Goal: Task Accomplishment & Management: Use online tool/utility

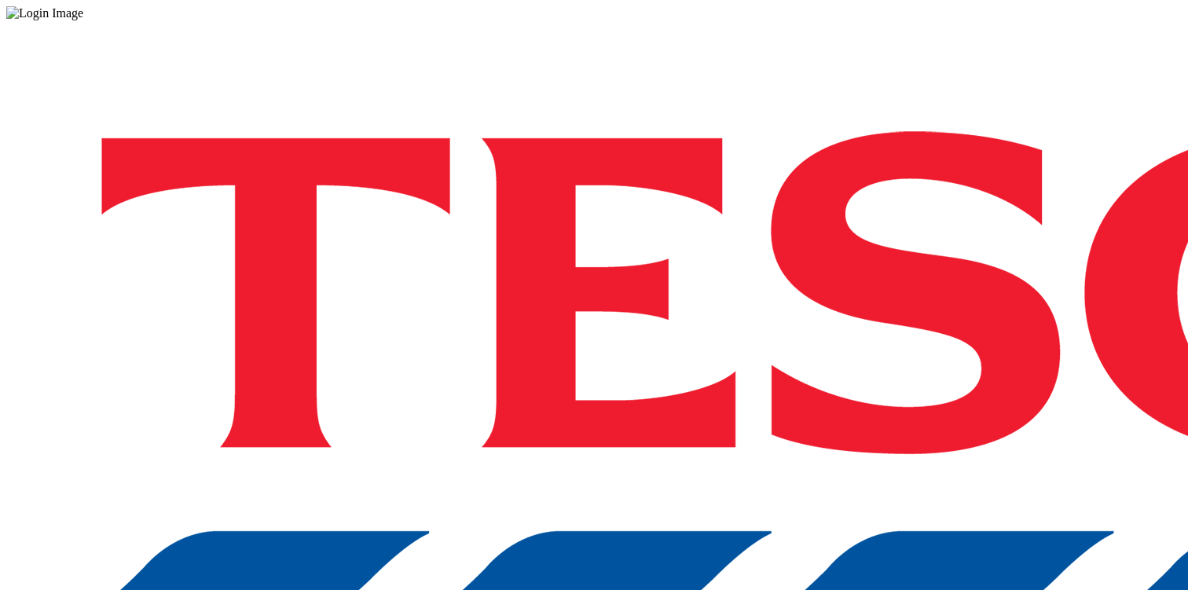
click at [882, 371] on div "Log in to the Spectra’s dashboard using Tesco’s credentials. If you don’t have …" at bounding box center [593, 410] width 1175 height 781
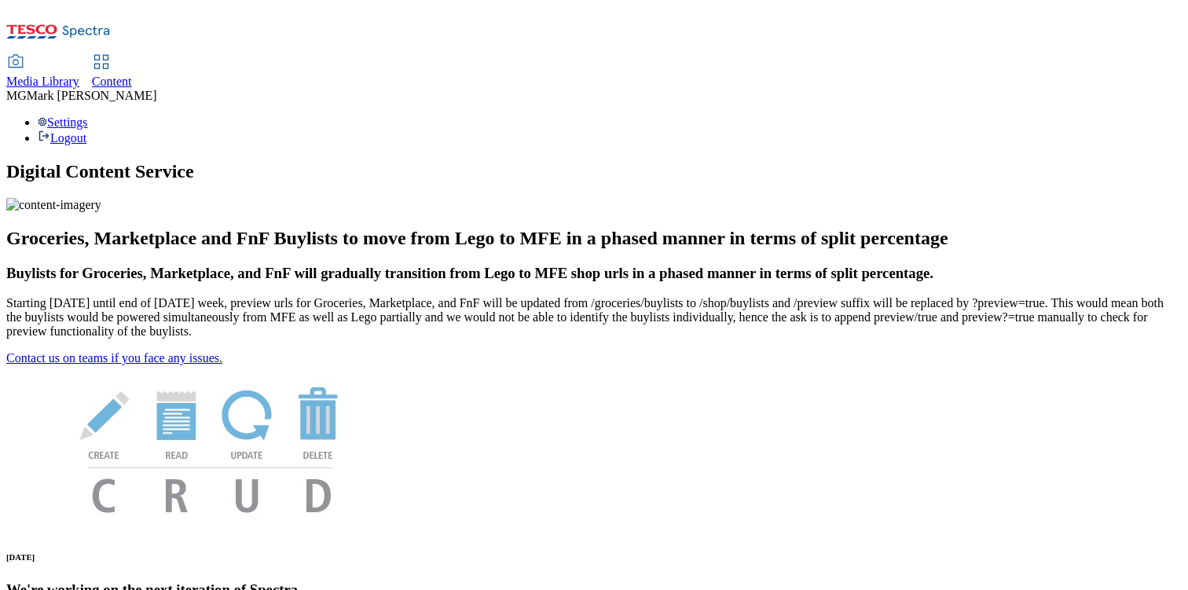
click at [132, 75] on span "Content" at bounding box center [112, 81] width 40 height 13
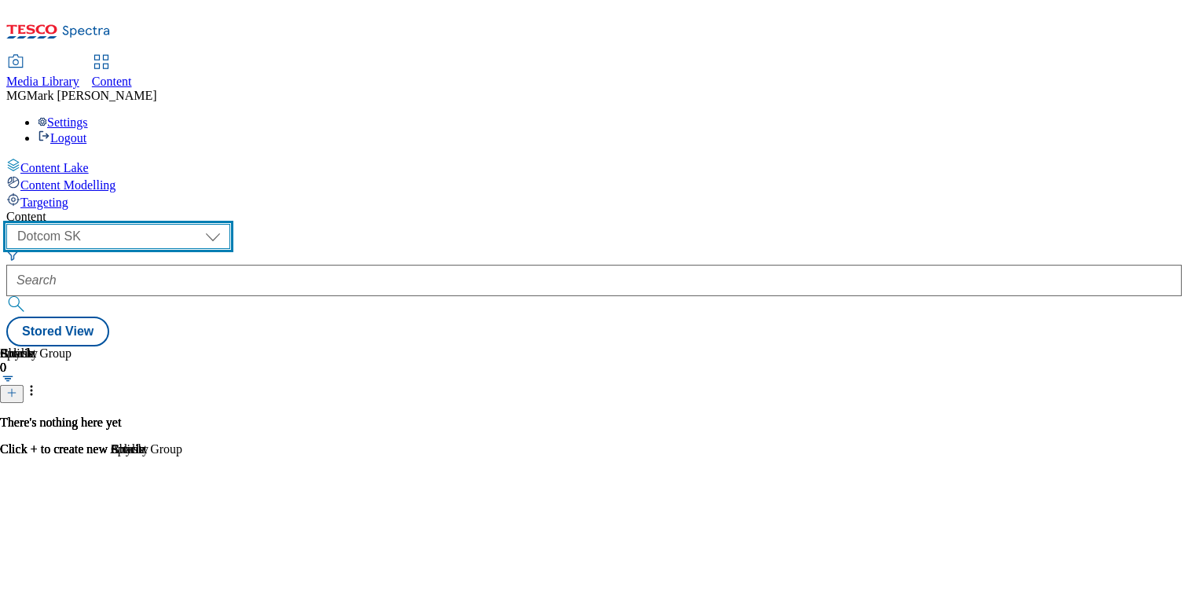
click at [230, 224] on select "Dotcom CZ Dotcom SK ghs-roi ghs-uk Phones UK" at bounding box center [118, 236] width 224 height 25
select select "ghs-uk"
click at [204, 224] on select "Dotcom CZ Dotcom SK ghs-roi ghs-uk Phones UK" at bounding box center [118, 236] width 224 height 25
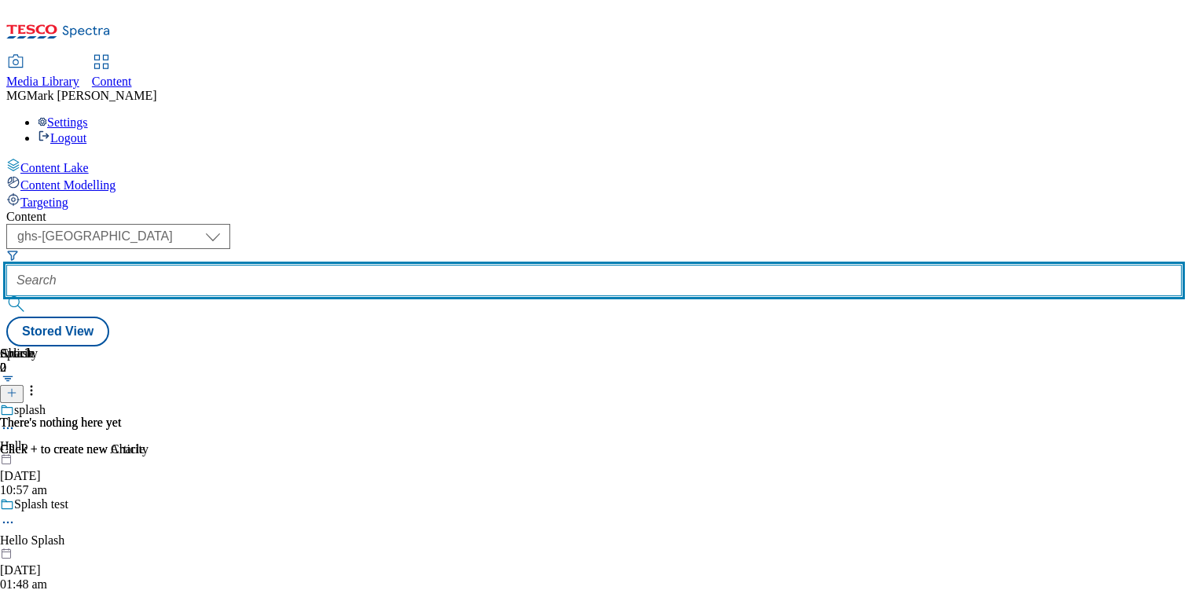
click at [413, 265] on input "text" at bounding box center [593, 280] width 1175 height 31
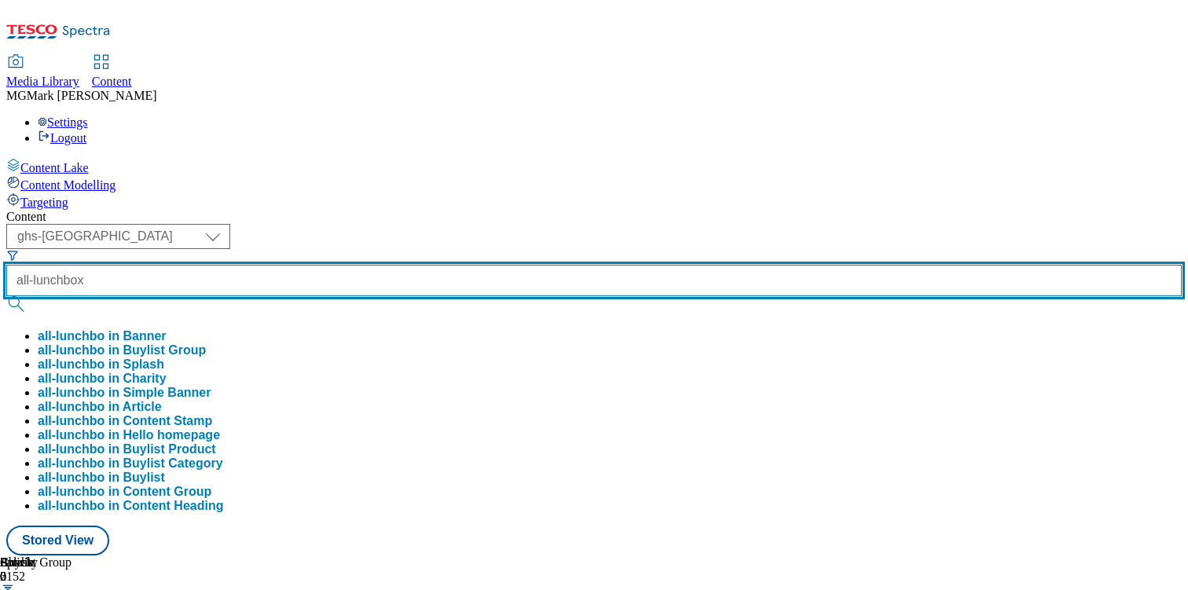
type input "all-lunchbox"
click at [6, 296] on button "submit" at bounding box center [17, 304] width 22 height 16
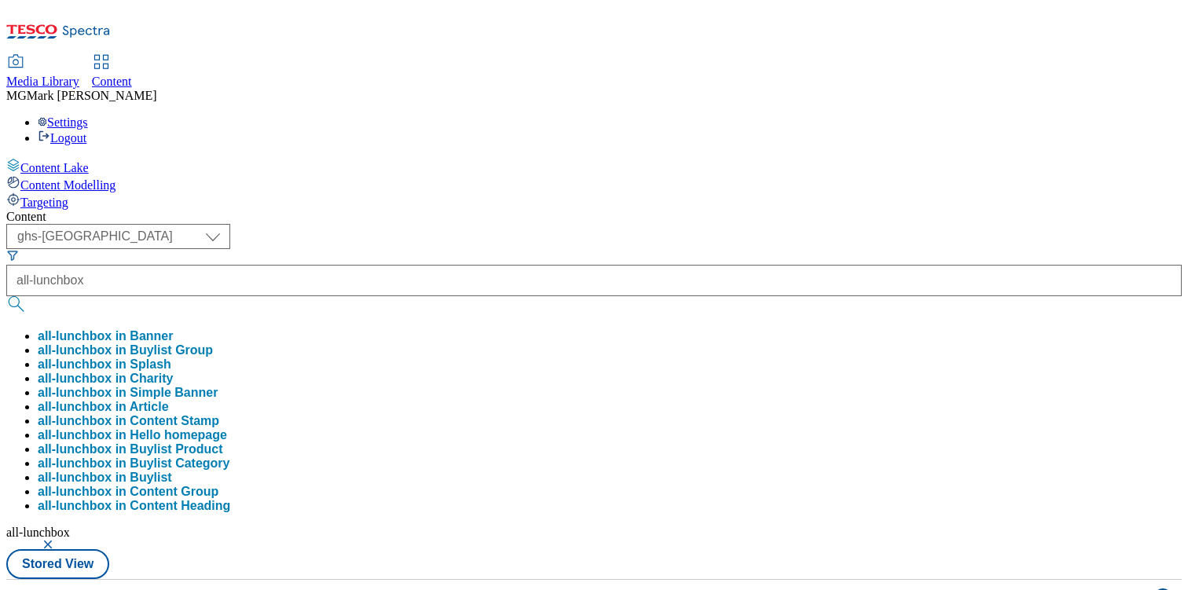
click at [749, 210] on div "Content" at bounding box center [593, 217] width 1175 height 14
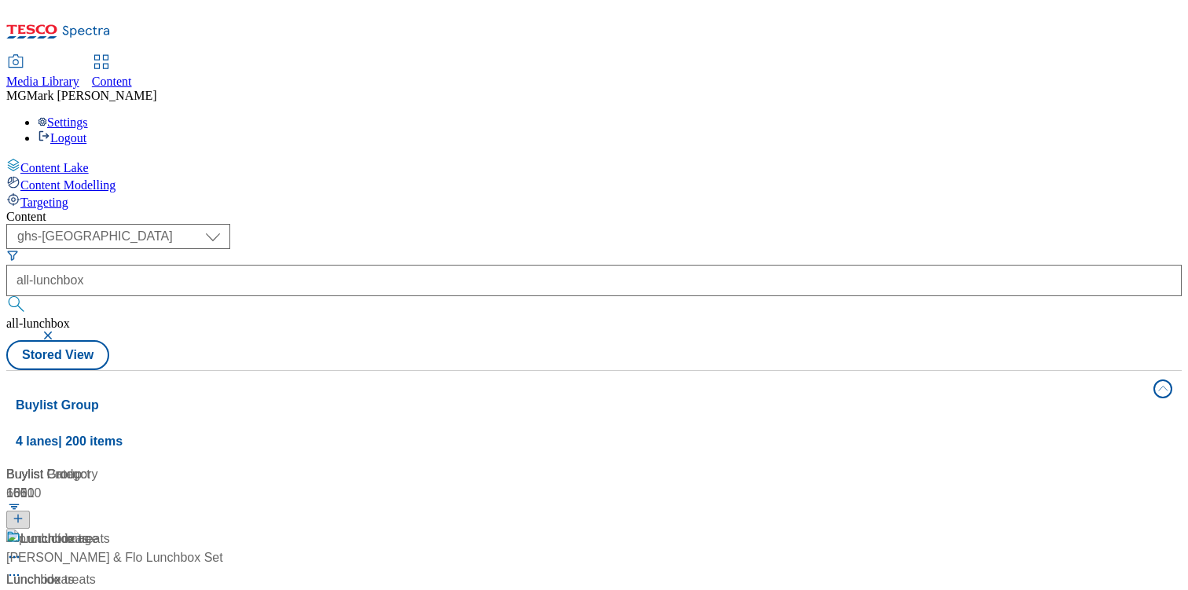
click at [203, 589] on div "/ all-lunchbox" at bounding box center [104, 598] width 196 height 19
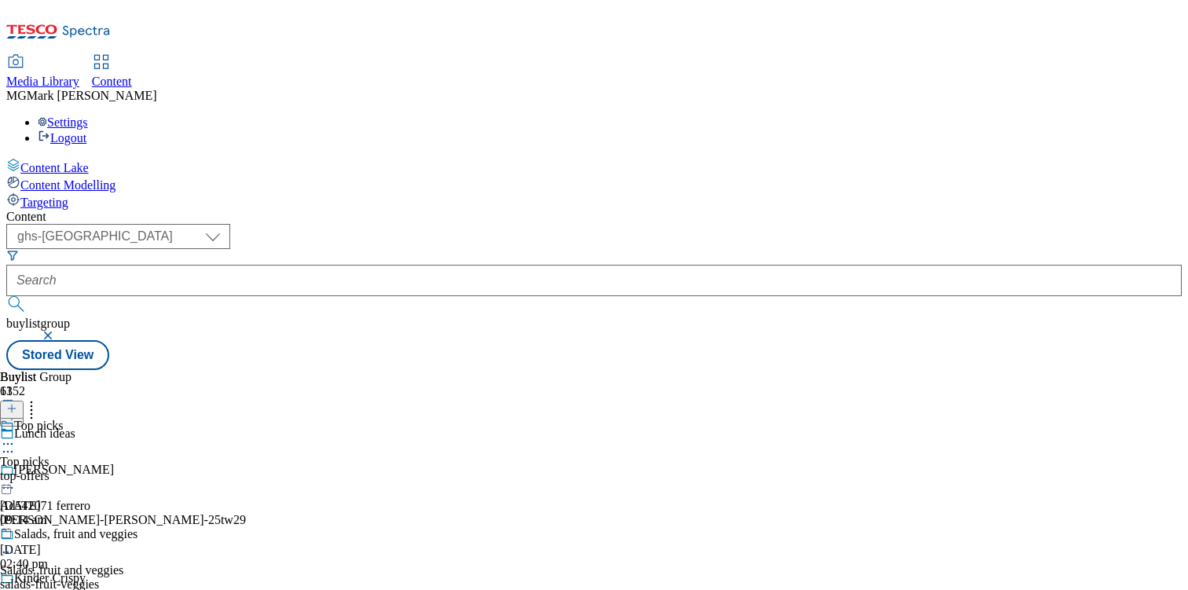
scroll to position [145, 0]
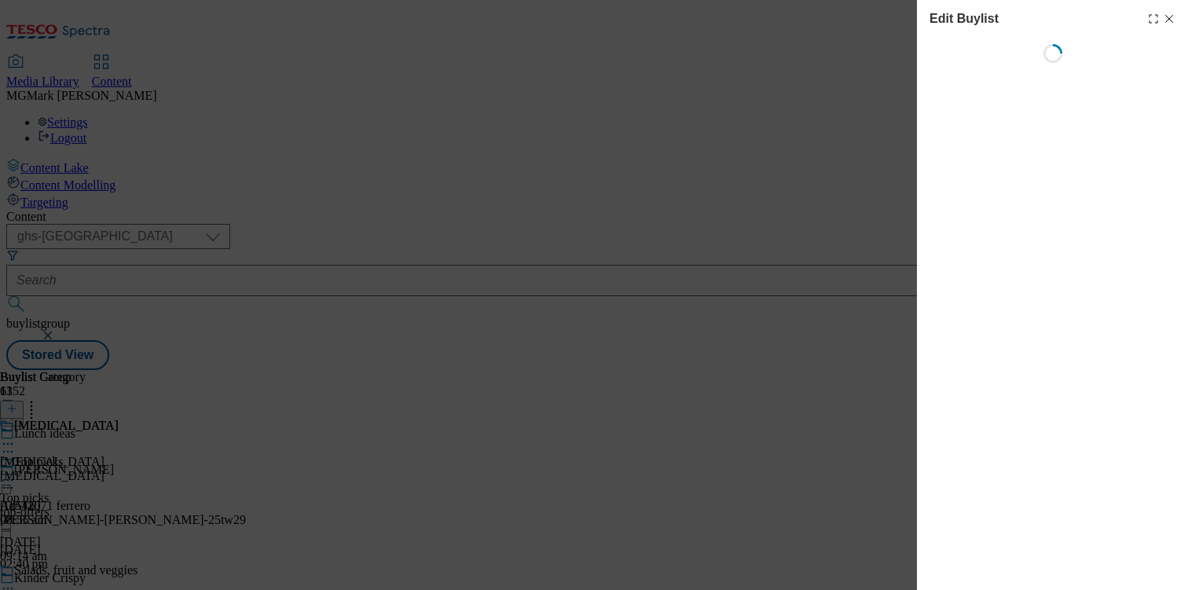
select select "evergreen"
select select "Banner"
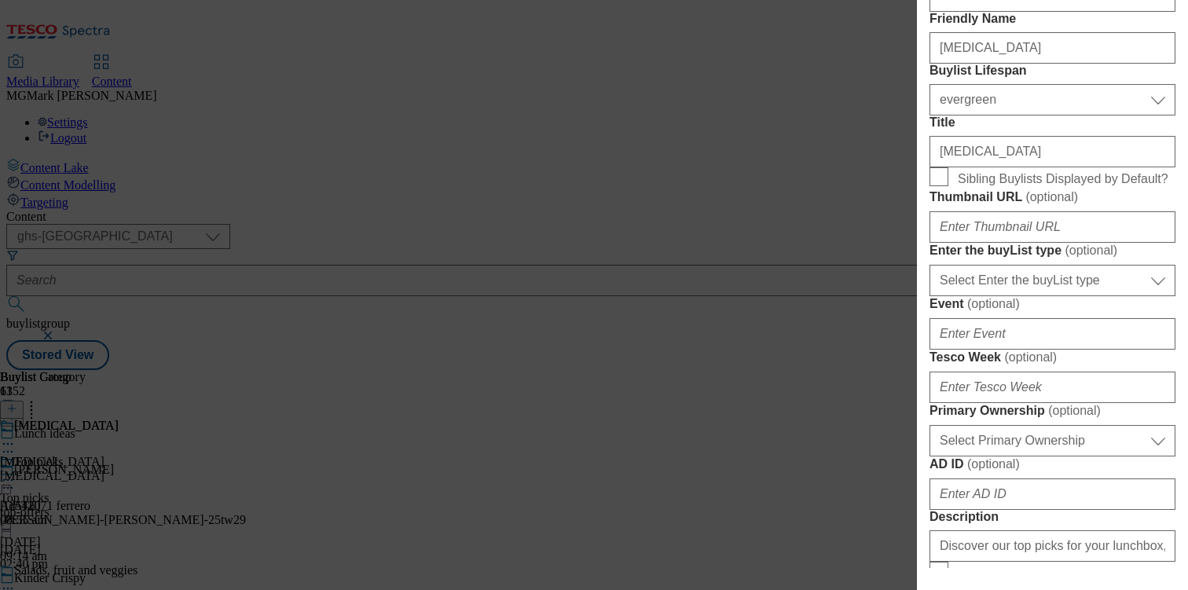
scroll to position [430, 0]
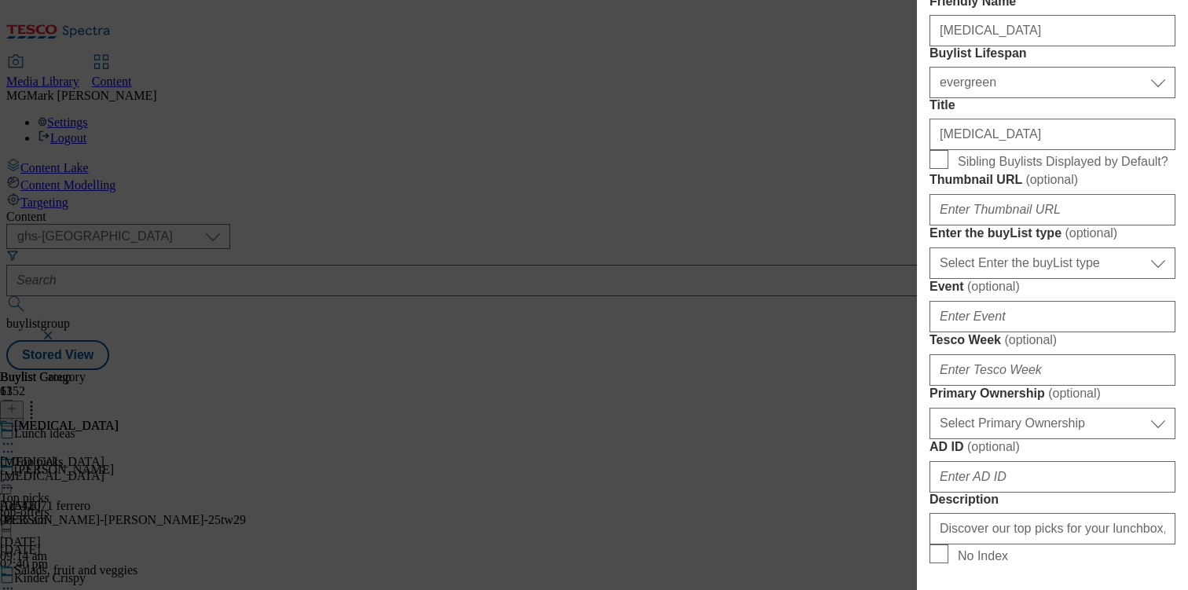
click at [834, 397] on div "Edit Buylist Locale Select locale English Welsh Tags 1 tags selected fnf market…" at bounding box center [594, 295] width 1188 height 590
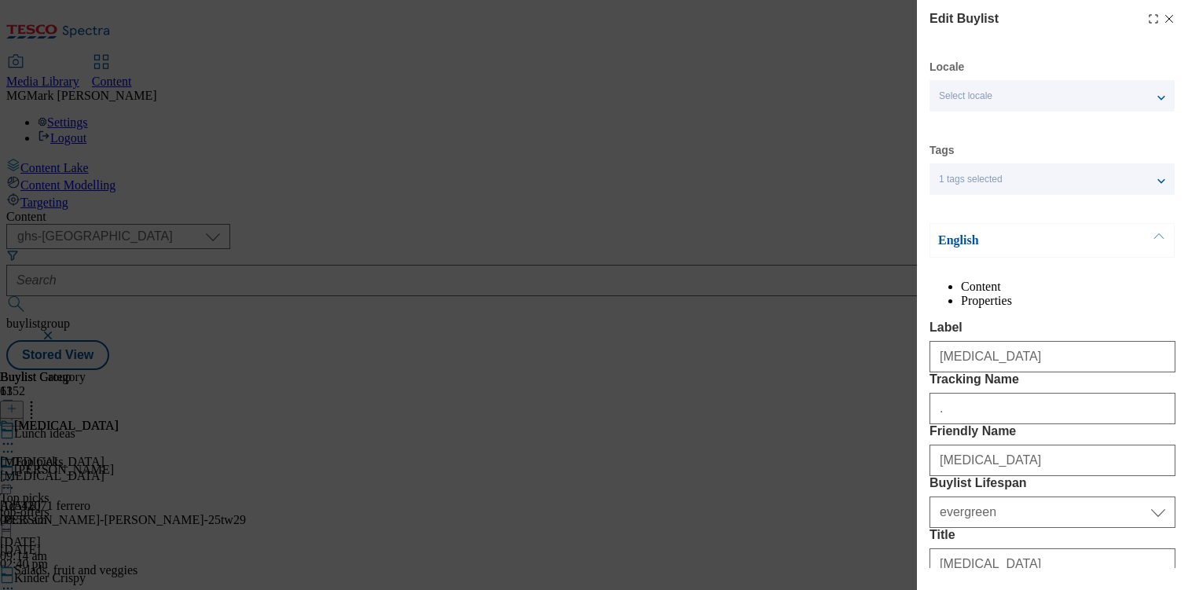
click at [1172, 20] on icon "Modal" at bounding box center [1169, 19] width 13 height 13
select select "evergreen"
select select "Banner"
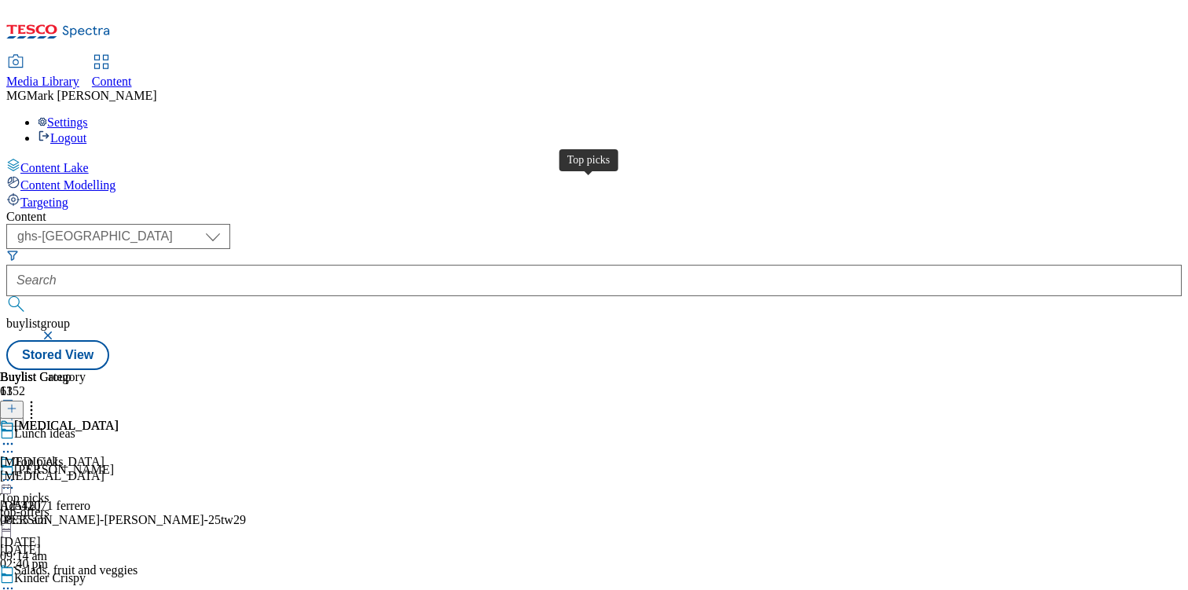
click at [49, 491] on span "Top picks" at bounding box center [24, 498] width 49 height 14
click at [16, 472] on icon at bounding box center [8, 480] width 16 height 16
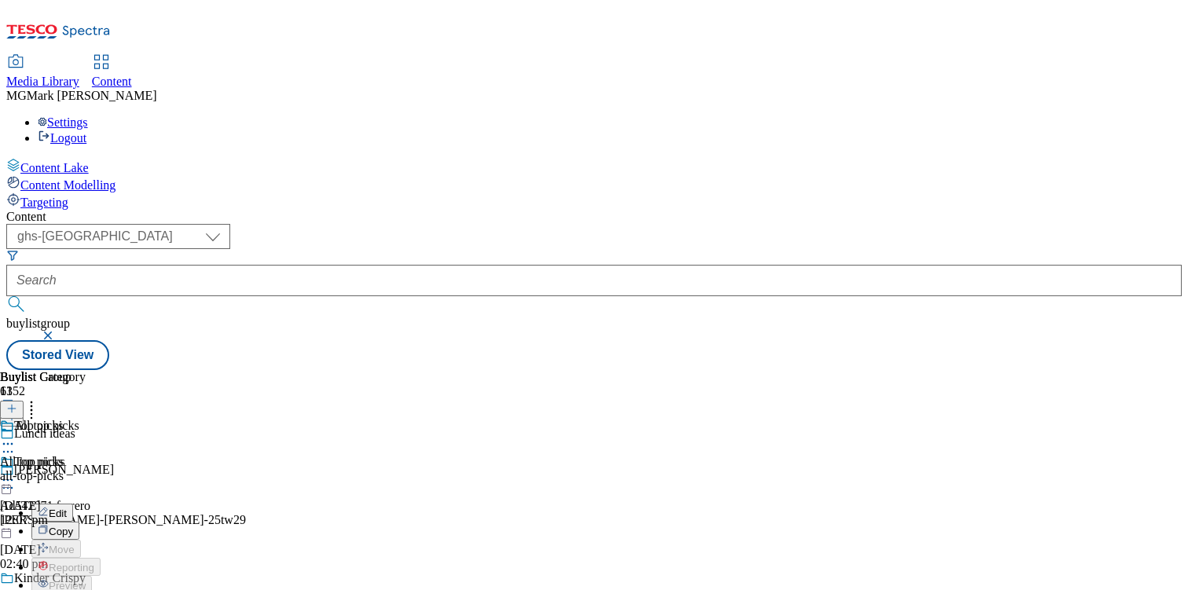
click at [73, 504] on button "Edit" at bounding box center [52, 513] width 42 height 18
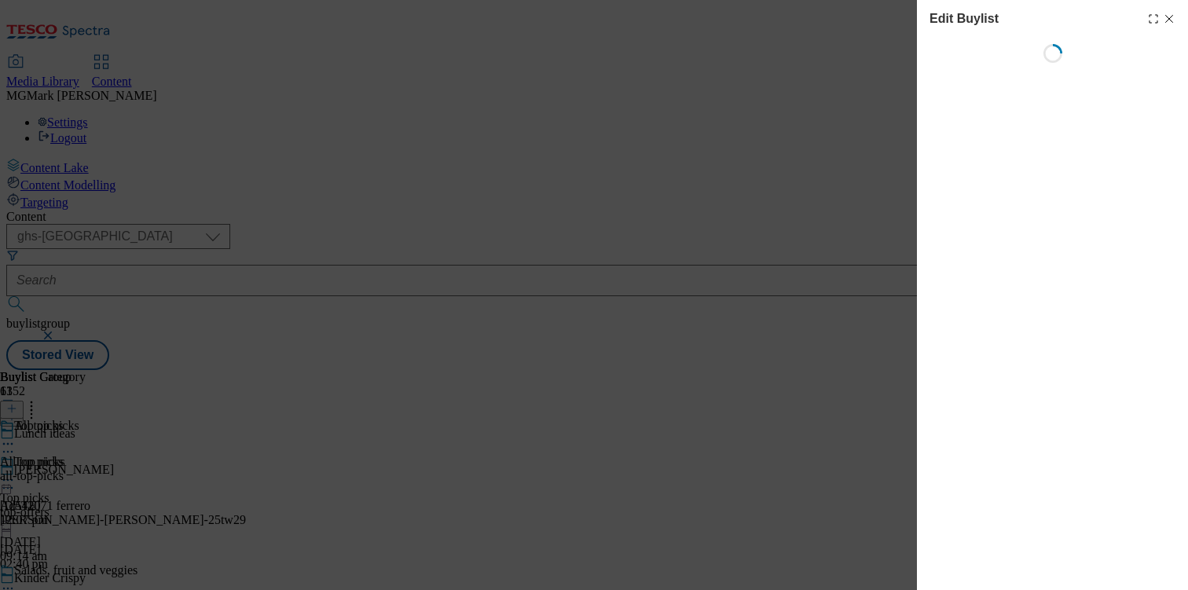
select select "evergreen"
select select "Banner"
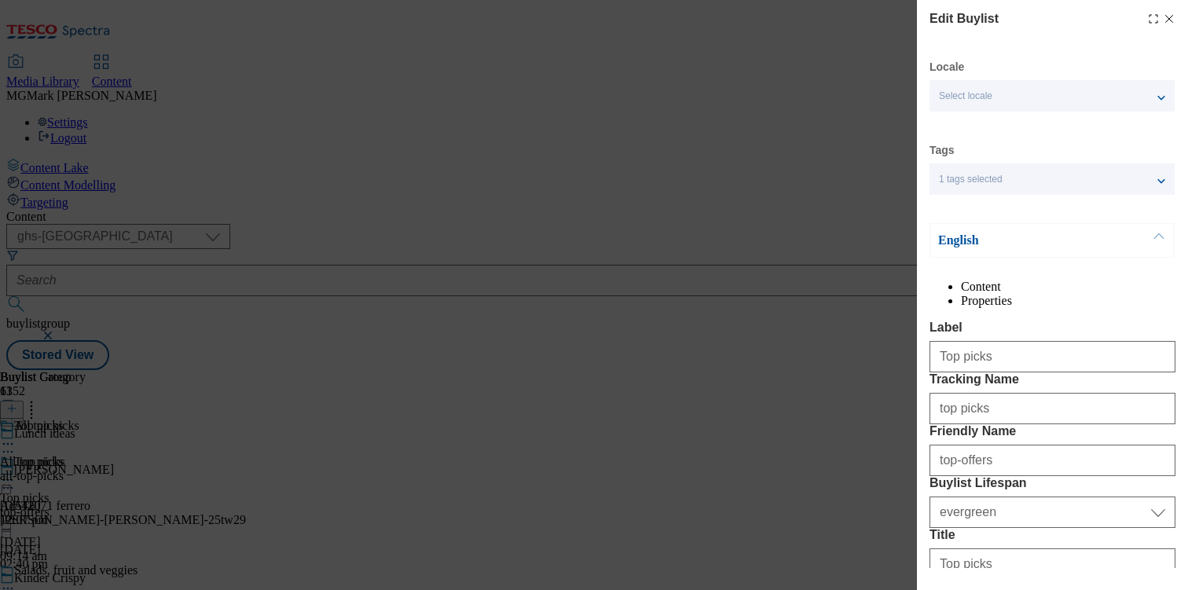
click at [1172, 20] on icon "Modal" at bounding box center [1169, 19] width 13 height 13
select select "evergreen"
select select "Banner"
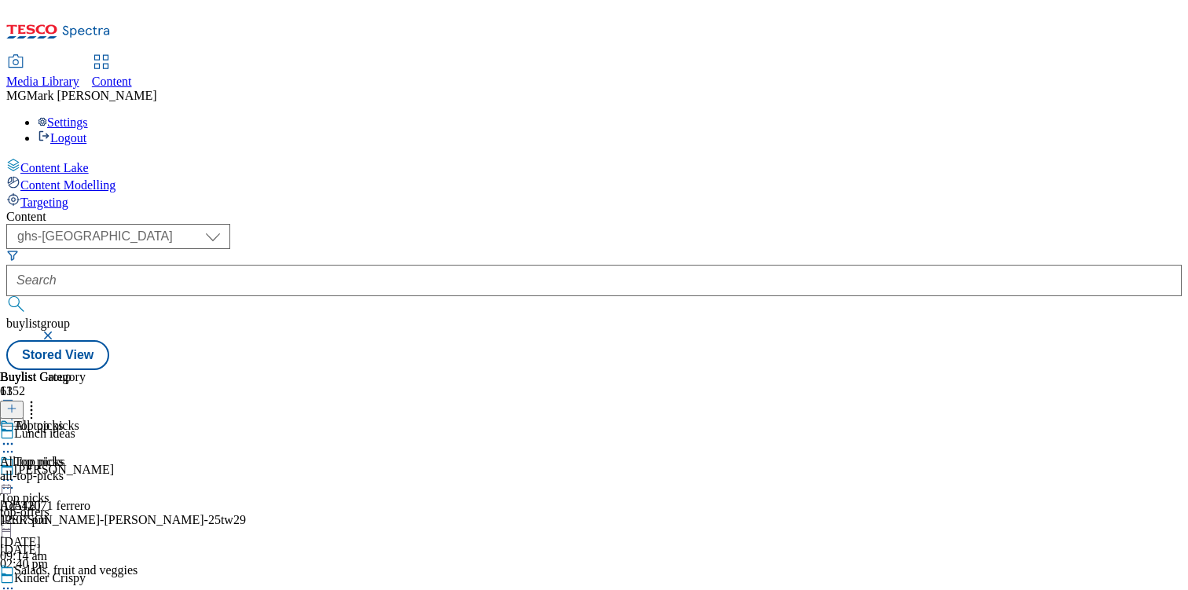
click at [119, 469] on div "ribena" at bounding box center [59, 476] width 119 height 14
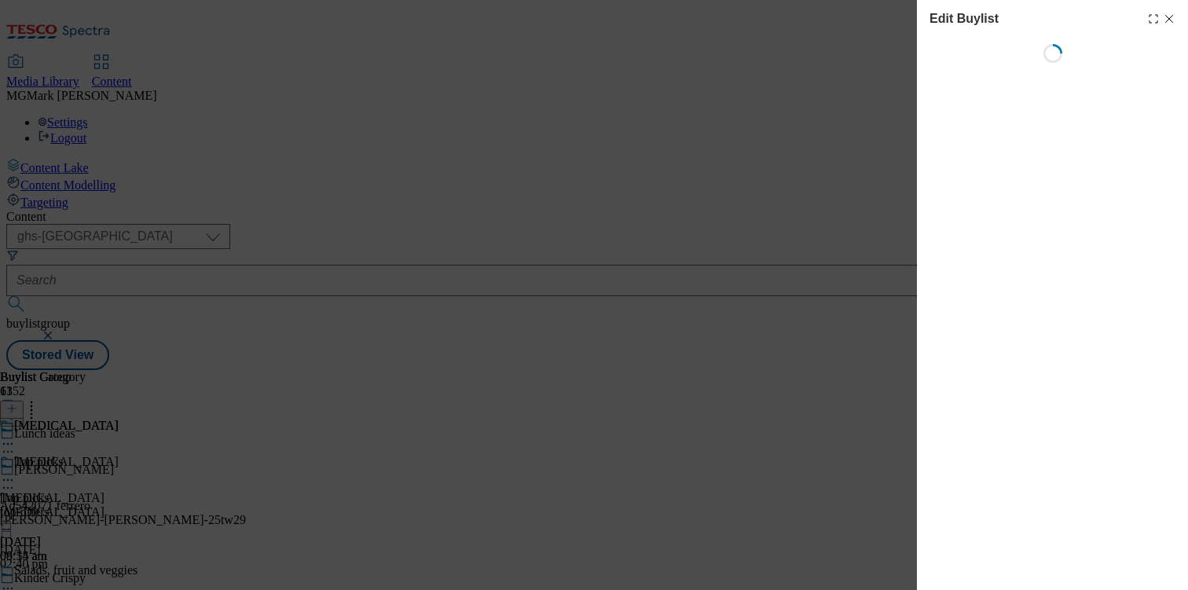
select select "evergreen"
select select "Banner"
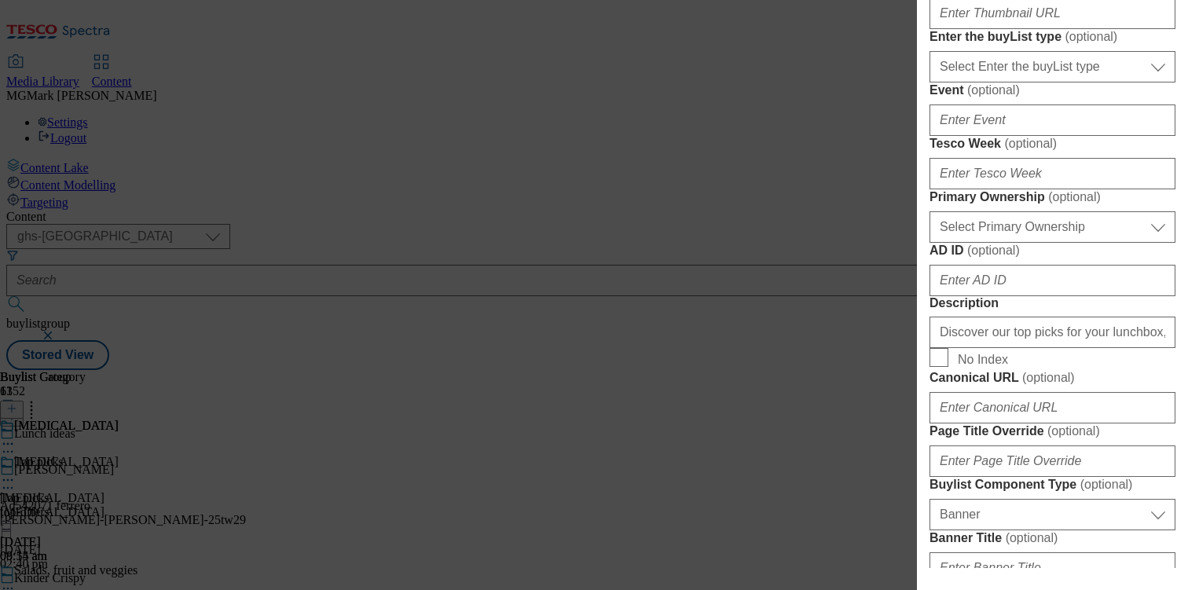
scroll to position [625, 0]
click at [980, 31] on input "Thumbnail URL ( optional )" at bounding box center [1053, 14] width 246 height 31
paste input "https://digitalcontent.api.tesco.com/v2/media/ghs-mktg/3e8700a9-08b0-419a-91a9-…"
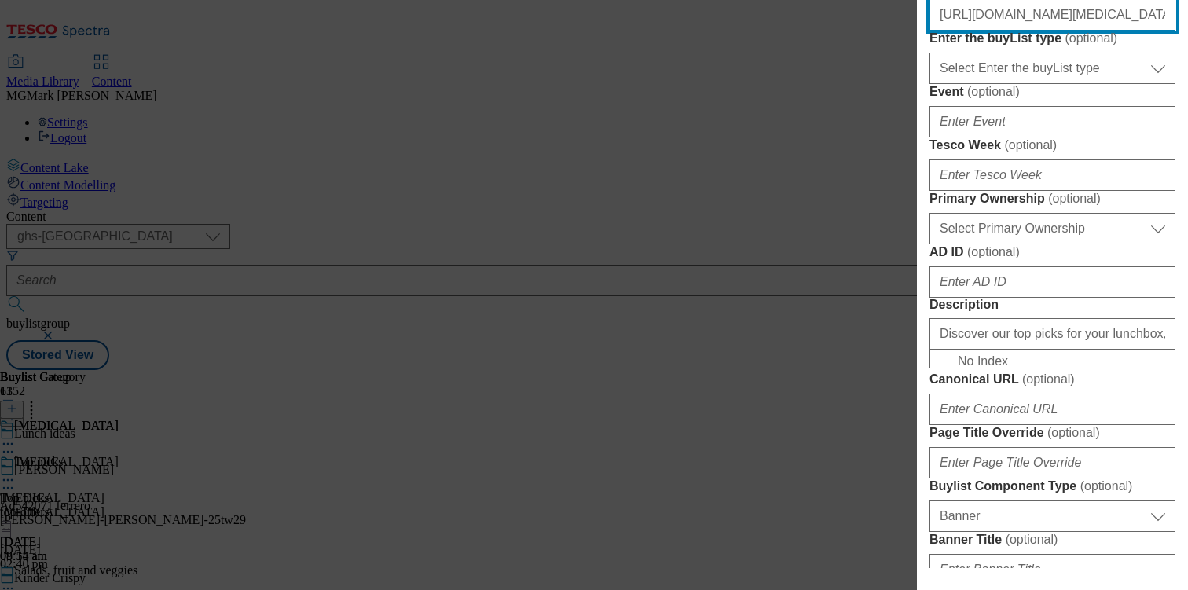
scroll to position [0, 321]
type input "https://digitalcontent.api.tesco.com/v2/media/ghs-mktg/3e8700a9-08b0-419a-91a9-…"
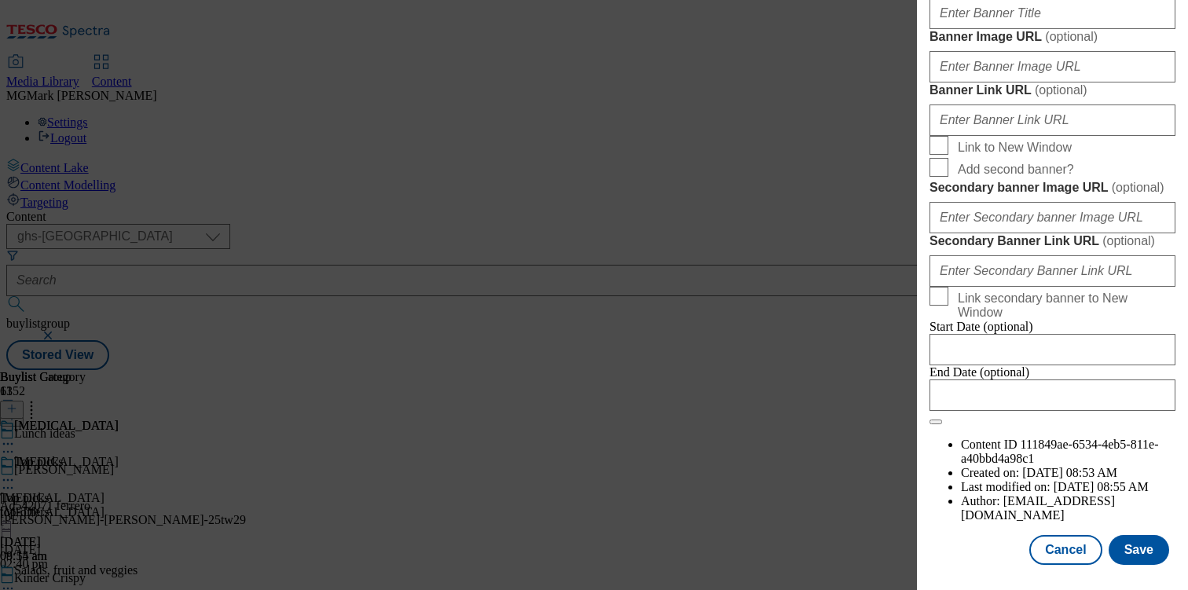
scroll to position [1436, 0]
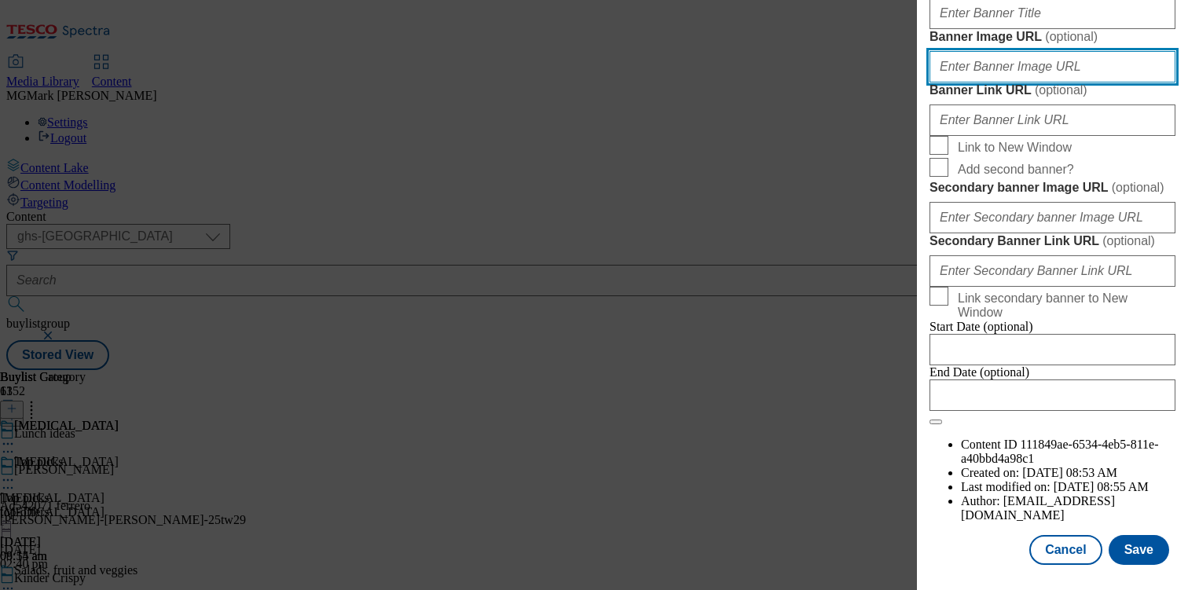
click at [1014, 83] on input "Banner Image URL ( optional )" at bounding box center [1053, 66] width 246 height 31
paste input "https://digitalcontent.api.tesco.com/v2/media/ghs-mktg/57f5717f-a0c0-43d6-9d83-…"
type input "https://digitalcontent.api.tesco.com/v2/media/ghs-mktg/57f5717f-a0c0-43d6-9d83-…"
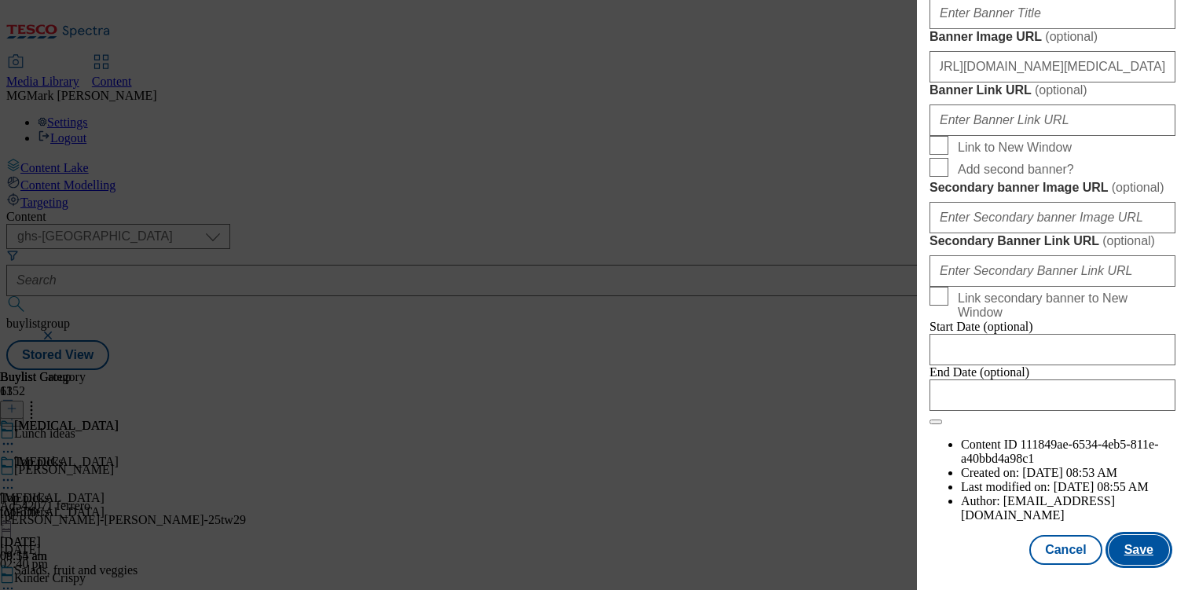
click at [1134, 558] on button "Save" at bounding box center [1139, 550] width 61 height 30
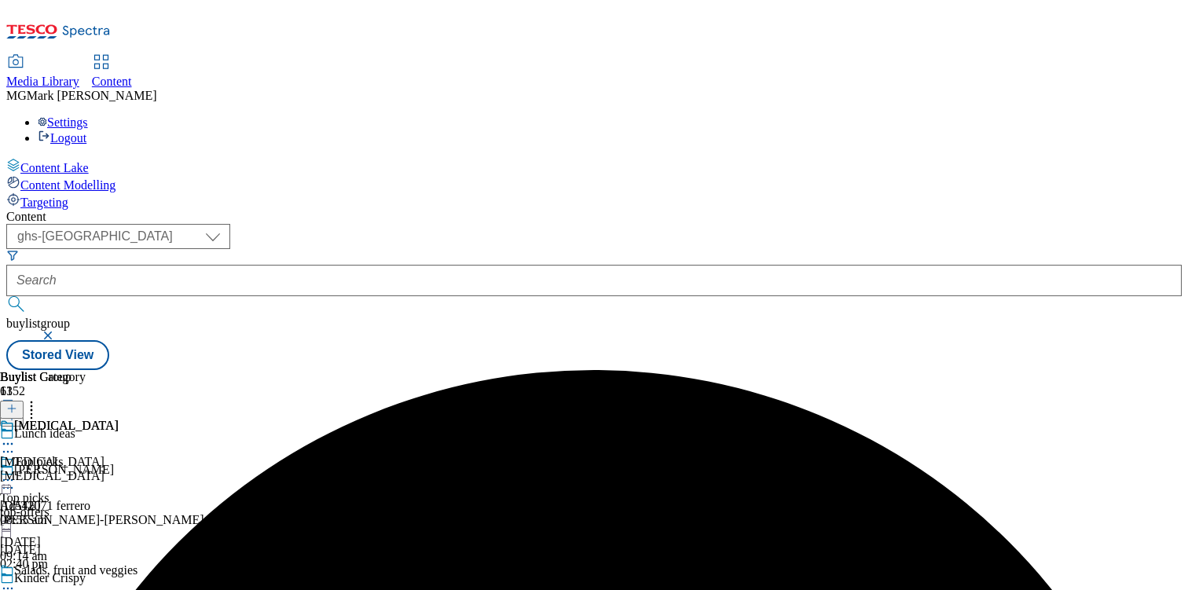
scroll to position [145, 0]
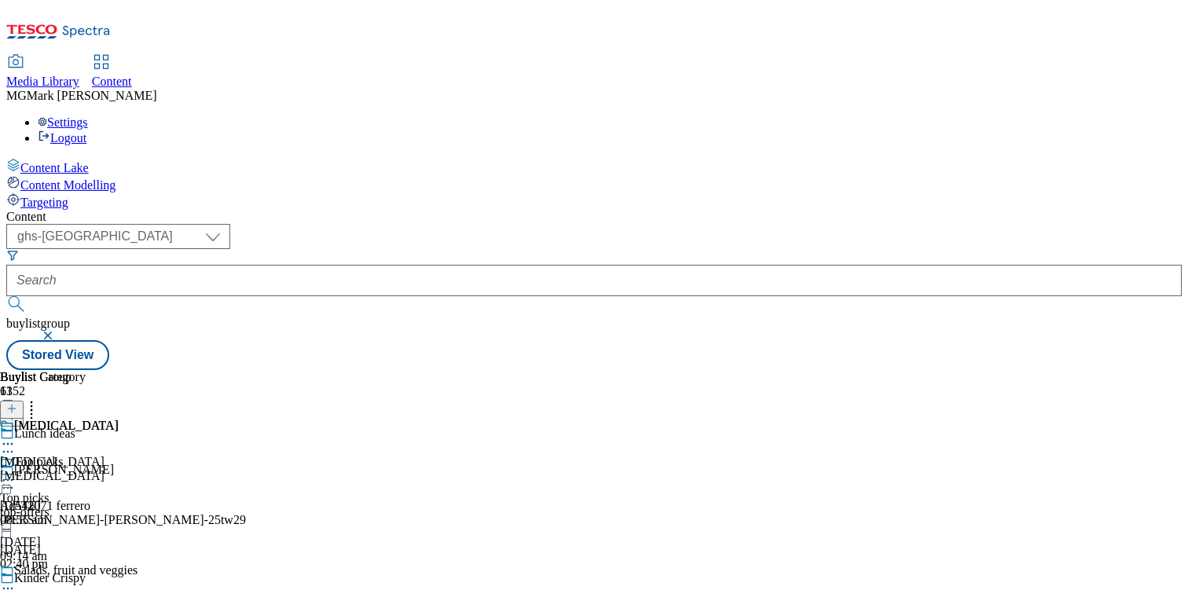
scroll to position [1695, 0]
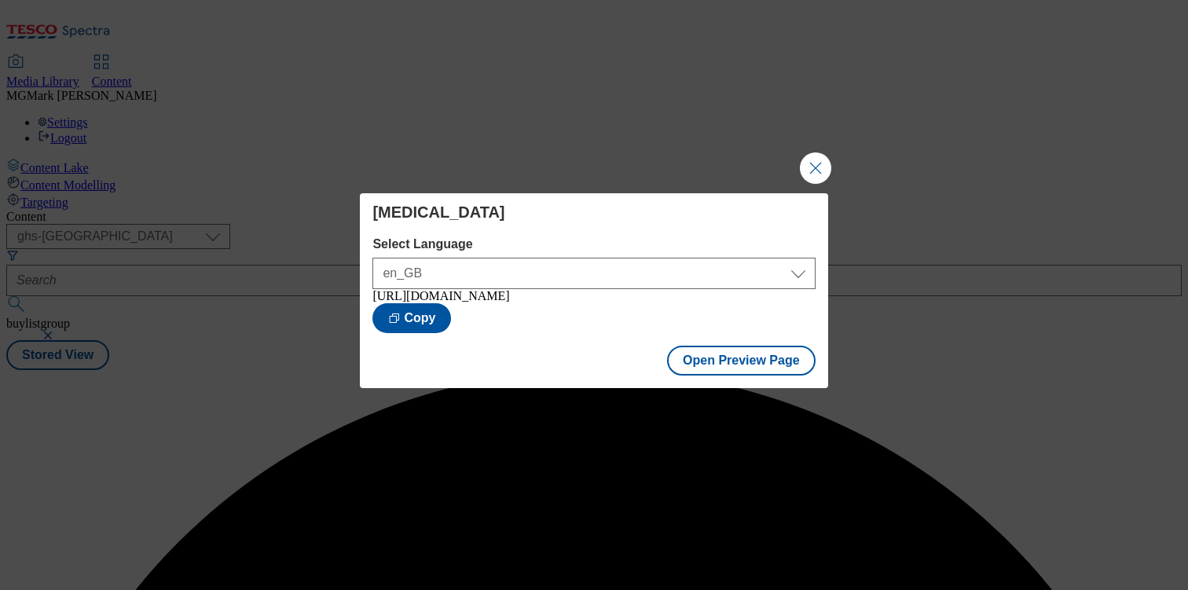
scroll to position [0, 0]
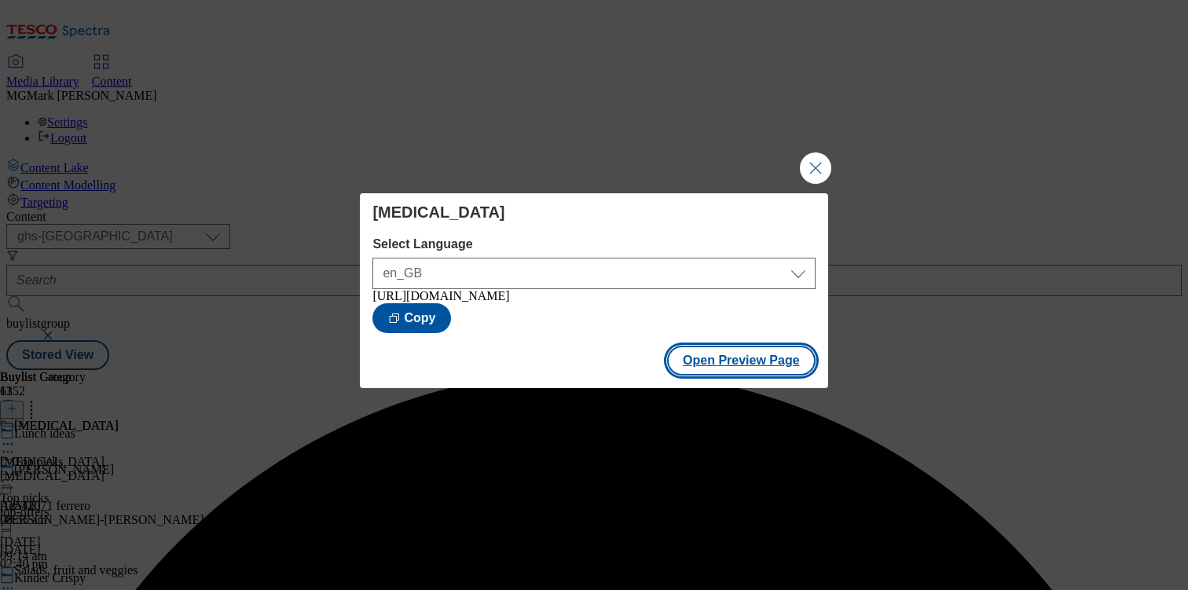
click at [780, 366] on button "Open Preview Page" at bounding box center [741, 361] width 149 height 30
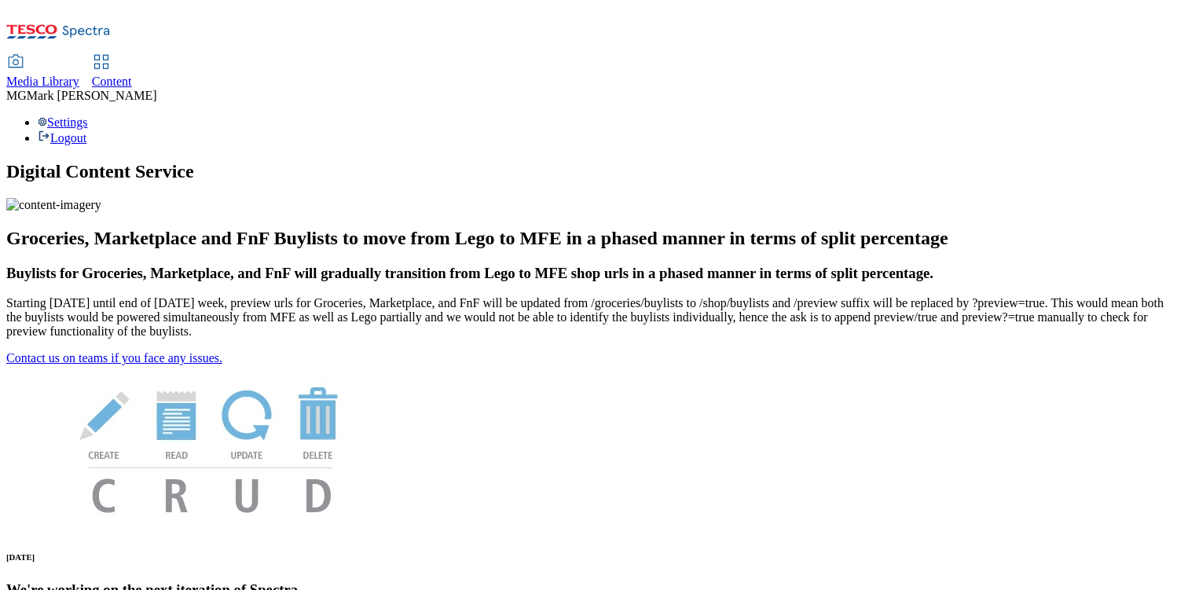
click at [79, 75] on span "Media Library" at bounding box center [42, 81] width 73 height 13
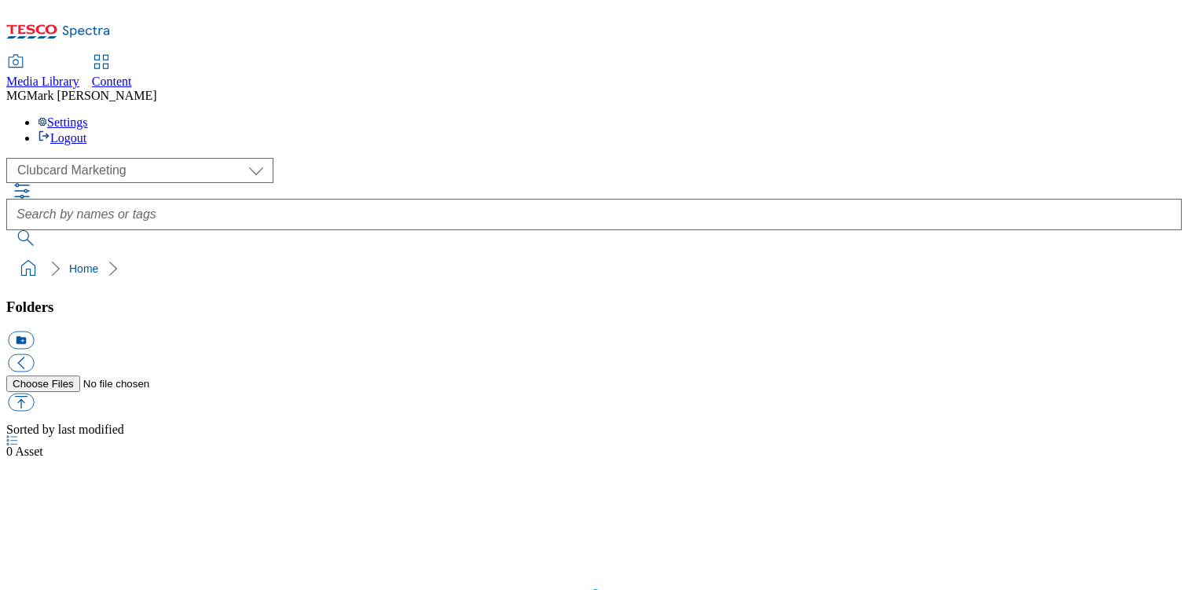
scroll to position [1, 0]
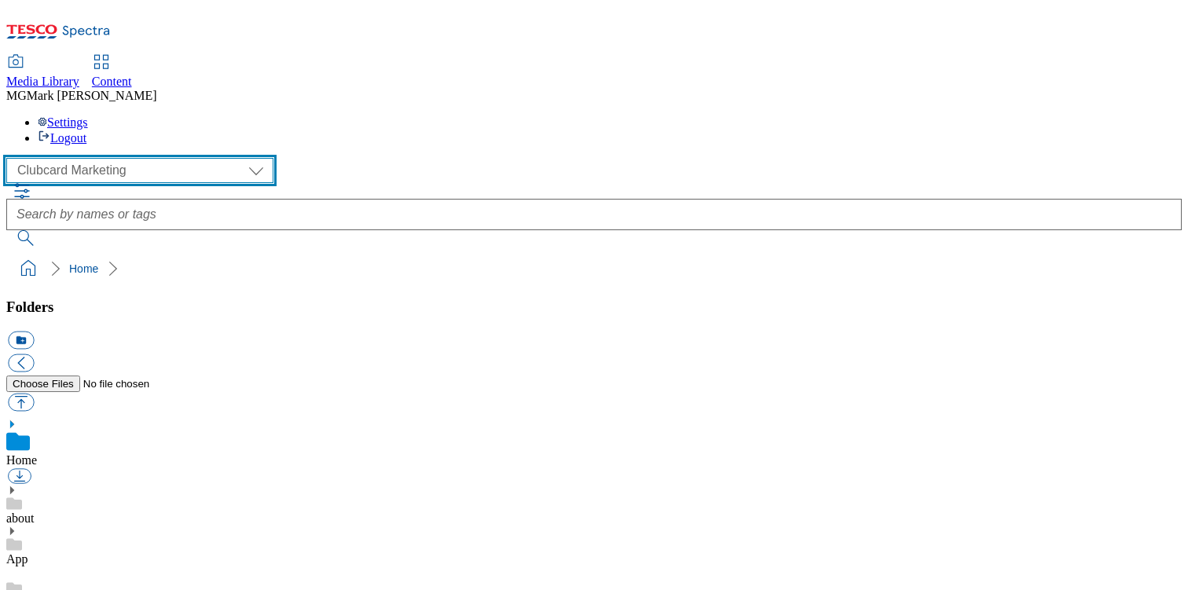
click at [98, 158] on select "Clubcard Marketing Dotcom UK FnF Stores GHS Marketing UK GHS Product UK GHS ROI…" at bounding box center [139, 170] width 267 height 25
click at [11, 158] on select "Clubcard Marketing Dotcom UK FnF Stores GHS Marketing UK GHS Product UK GHS ROI…" at bounding box center [139, 170] width 267 height 25
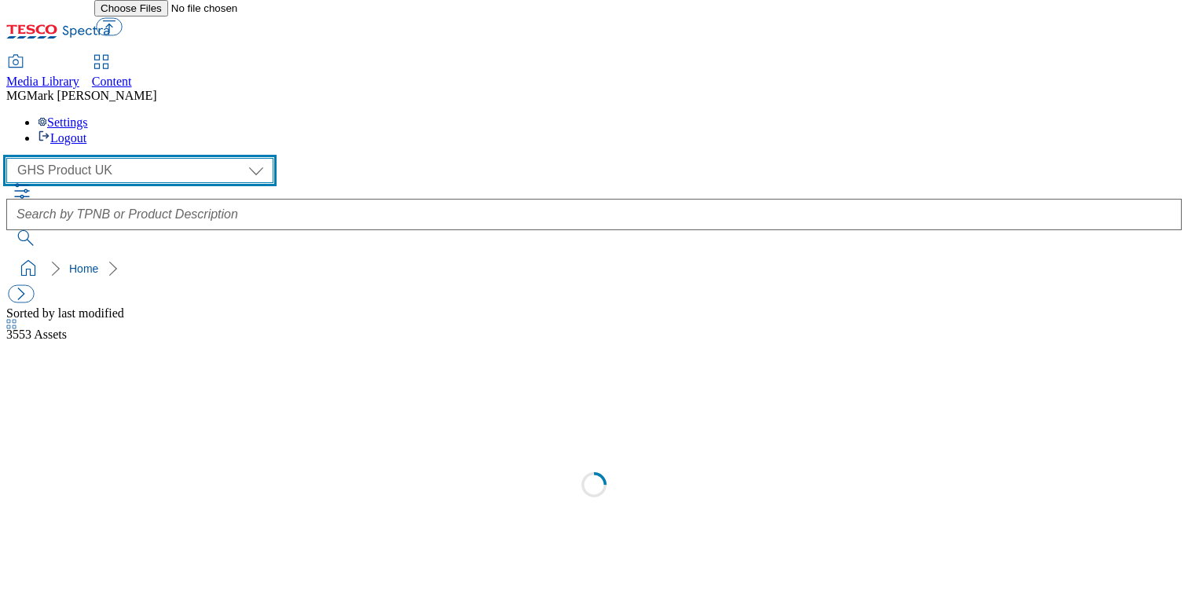
click at [100, 158] on select "Clubcard Marketing Dotcom UK FnF Stores GHS Marketing UK GHS Product UK GHS ROI…" at bounding box center [139, 170] width 267 height 25
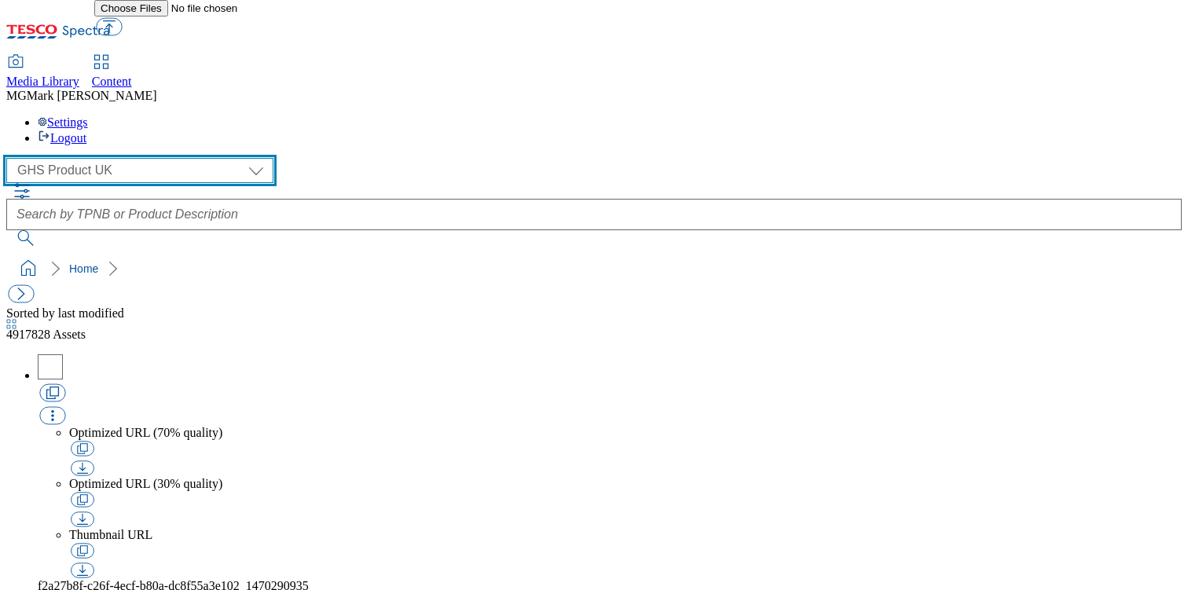
select select "flare-ghs-mktg"
click at [11, 158] on select "Clubcard Marketing Dotcom UK FnF Stores GHS Marketing UK GHS Product UK GHS ROI…" at bounding box center [139, 170] width 267 height 25
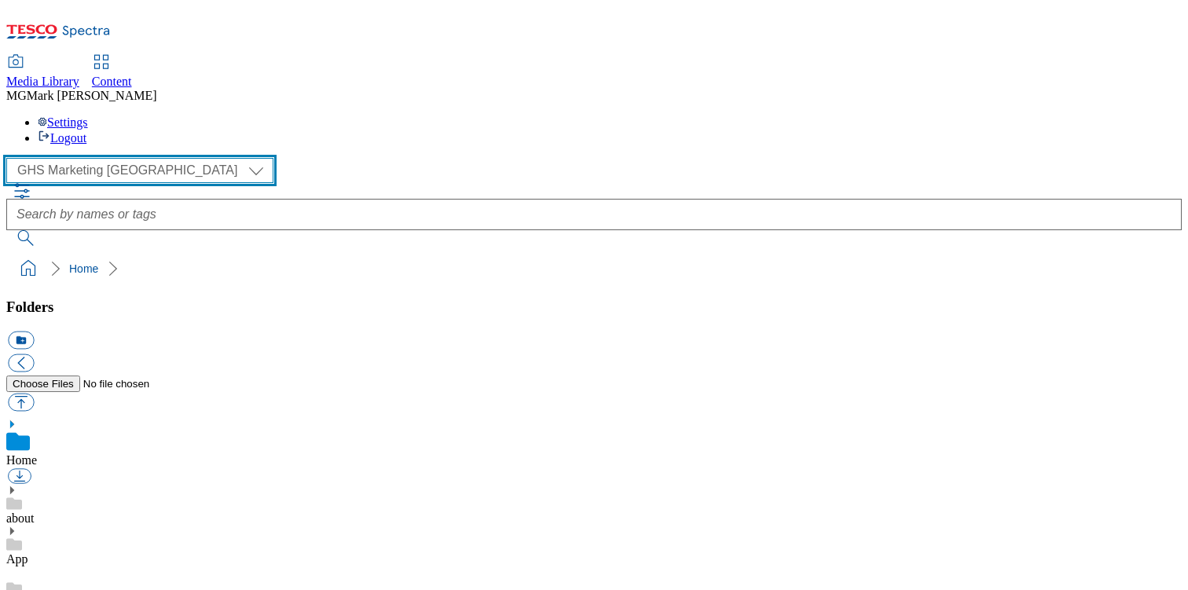
scroll to position [2, 0]
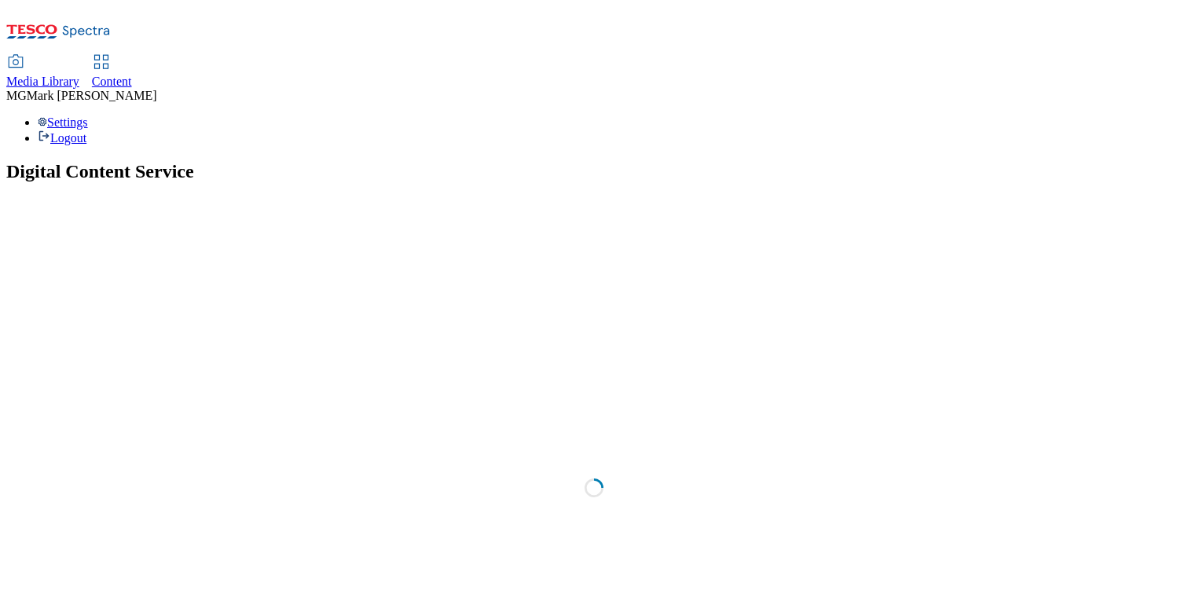
click at [132, 75] on span "Content" at bounding box center [112, 81] width 40 height 13
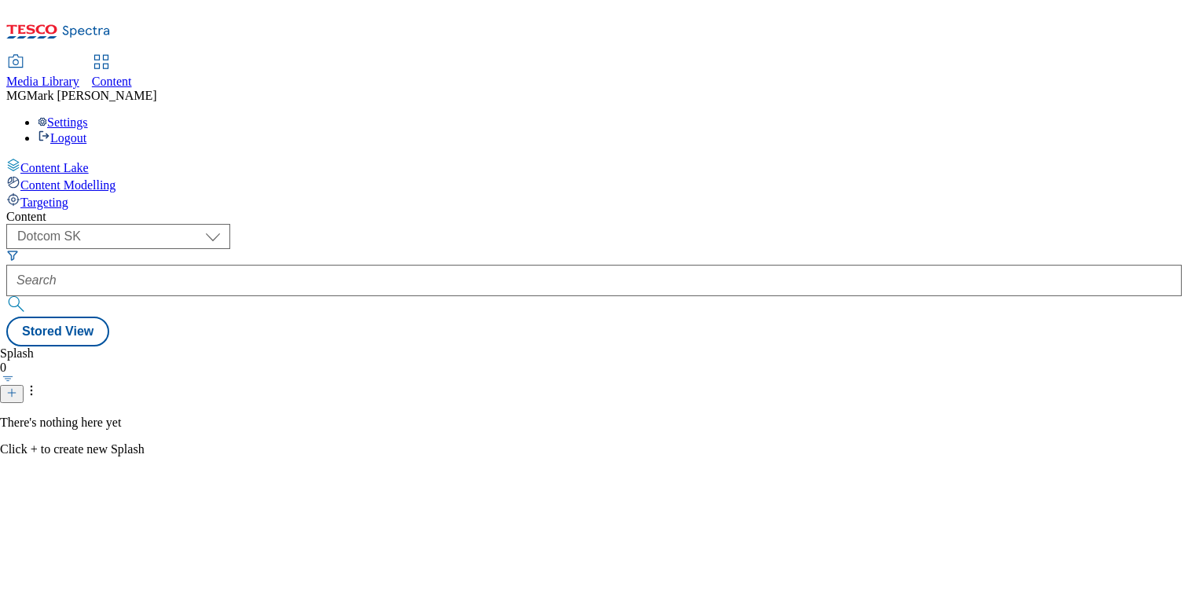
click at [264, 224] on div "( optional ) Dotcom CZ Dotcom SK ghs-roi ghs-uk Phones UK Dotcom SK" at bounding box center [593, 270] width 1175 height 93
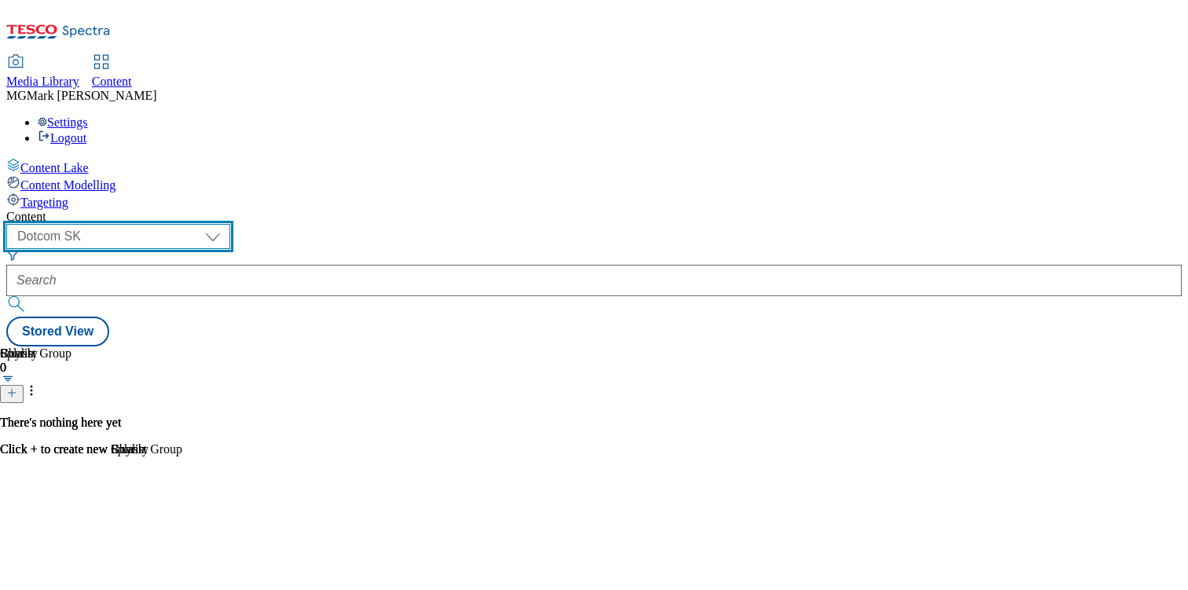
click at [230, 224] on select "Dotcom CZ Dotcom SK ghs-roi ghs-uk Phones [GEOGRAPHIC_DATA]" at bounding box center [118, 236] width 224 height 25
select select "ghs-[GEOGRAPHIC_DATA]"
click at [204, 224] on select "Dotcom CZ Dotcom SK ghs-roi ghs-uk Phones [GEOGRAPHIC_DATA]" at bounding box center [118, 236] width 224 height 25
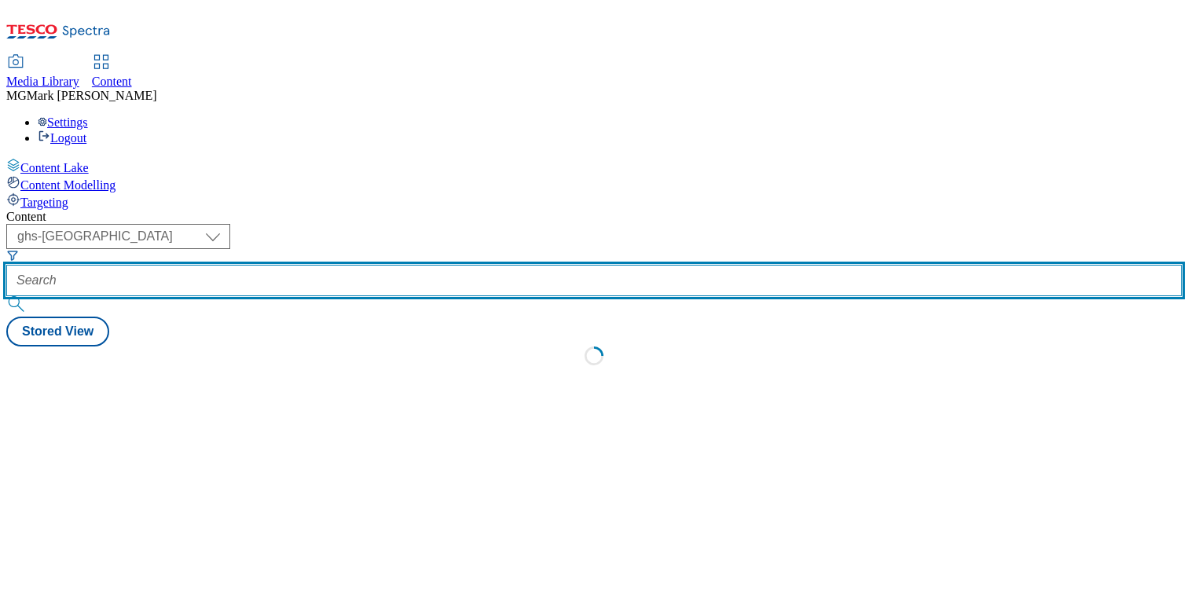
click at [384, 265] on input "text" at bounding box center [593, 280] width 1175 height 31
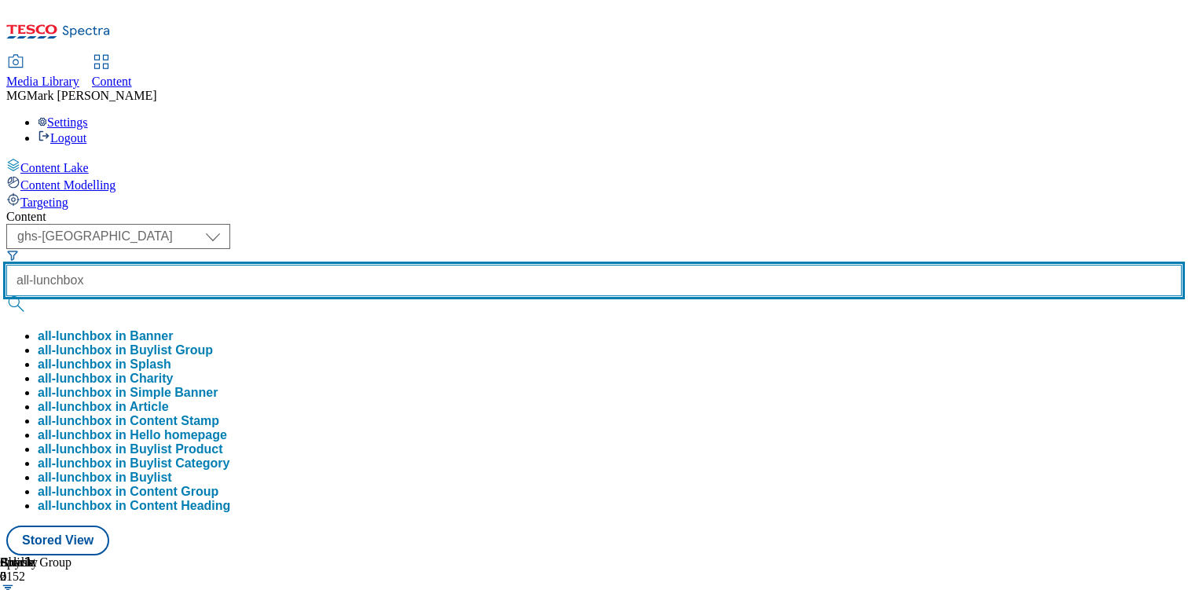
type input "all-lunchbox"
click at [6, 296] on button "submit" at bounding box center [17, 304] width 22 height 16
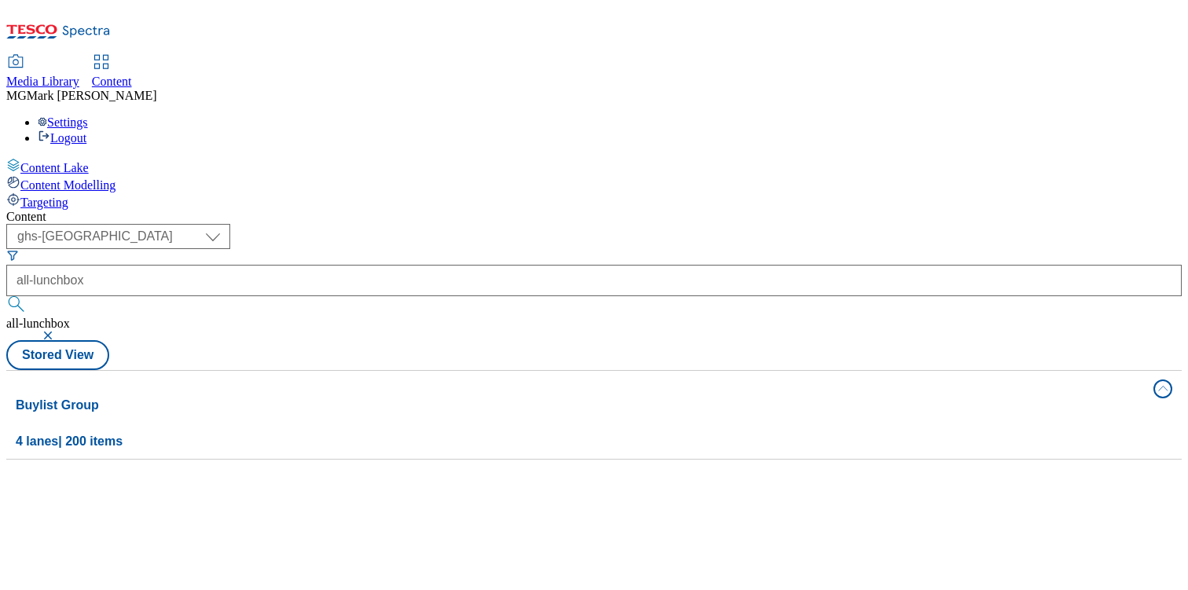
click at [721, 210] on div "Content ( optional ) Dotcom CZ Dotcom SK ghs-roi ghs-uk Phones [GEOGRAPHIC_DATA…" at bounding box center [593, 335] width 1175 height 250
click at [290, 530] on div "Lunch ideas Lunch ideas / all-lunchbox [DATE] 02:47 am" at bounding box center [148, 597] width 284 height 135
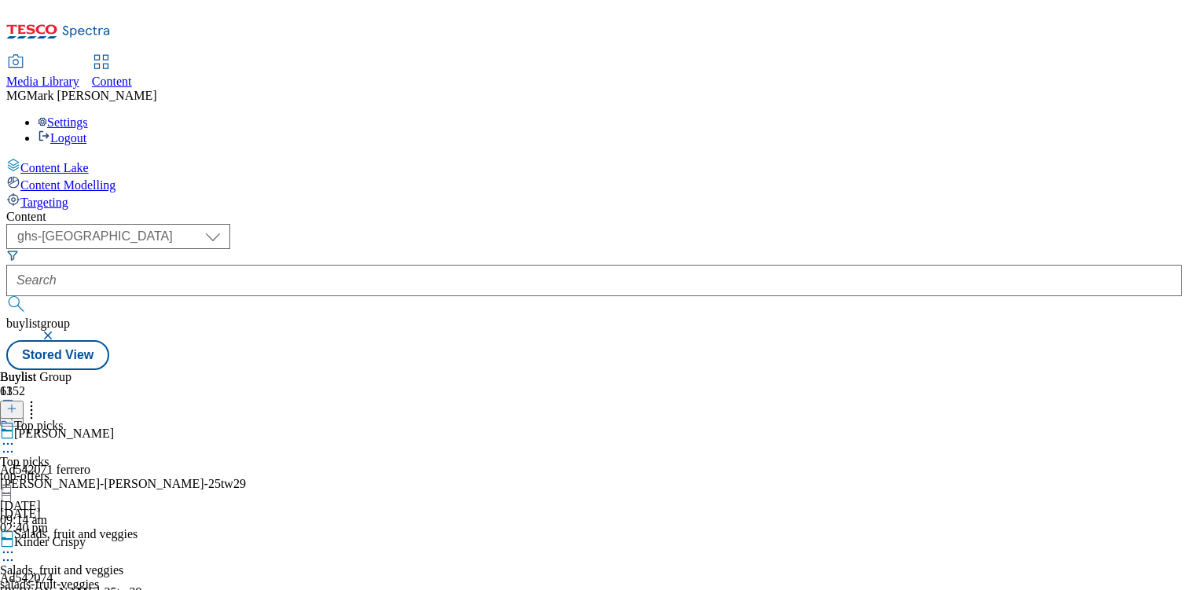
scroll to position [145, 0]
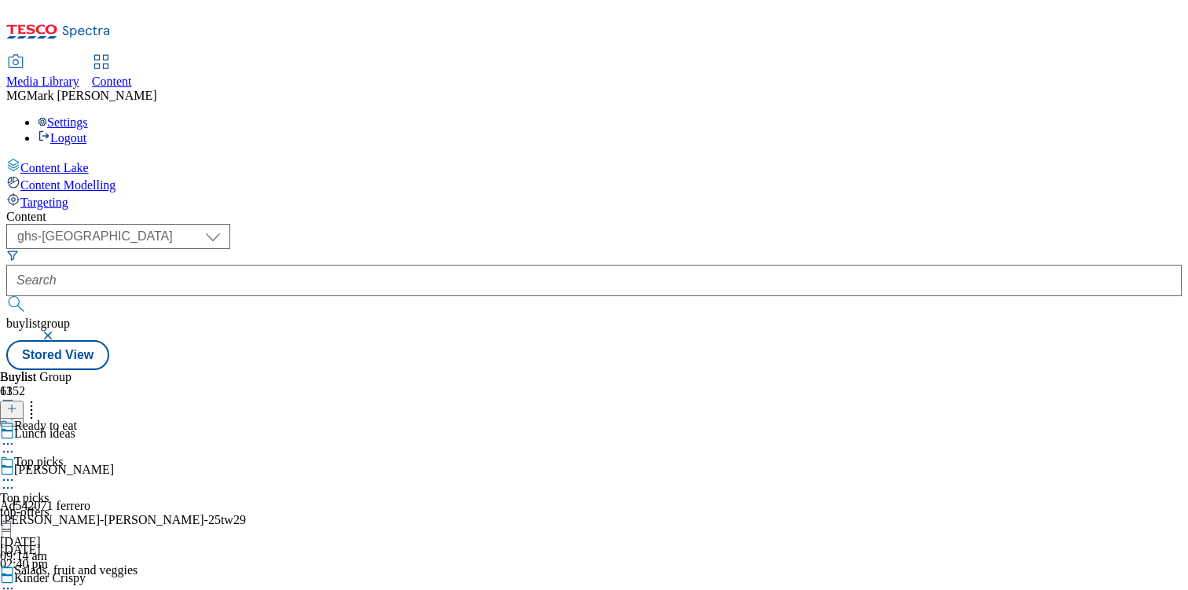
click at [86, 469] on div "ribena" at bounding box center [43, 476] width 86 height 14
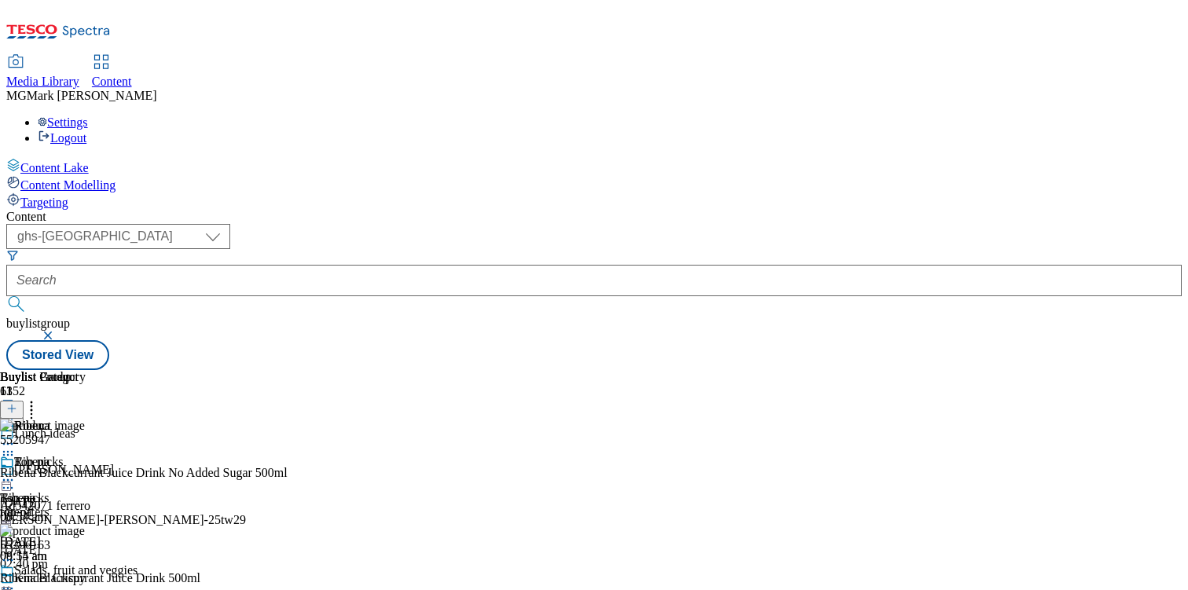
scroll to position [0, 207]
click at [16, 409] on line at bounding box center [12, 409] width 8 height 0
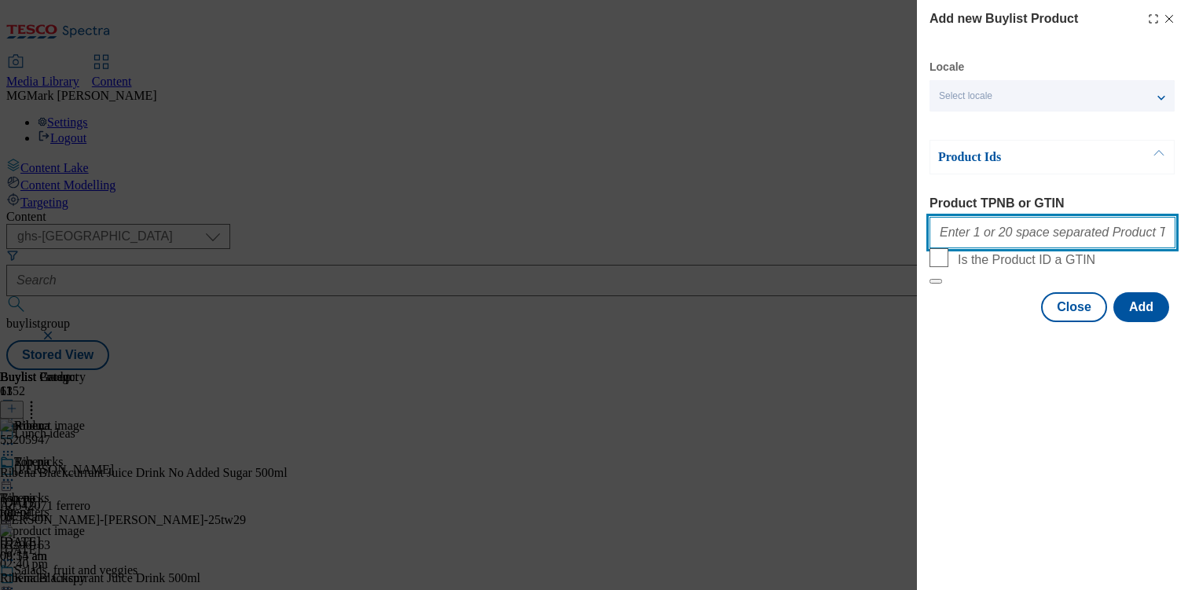
click at [1053, 236] on input "Product TPNB or GTIN" at bounding box center [1053, 232] width 246 height 31
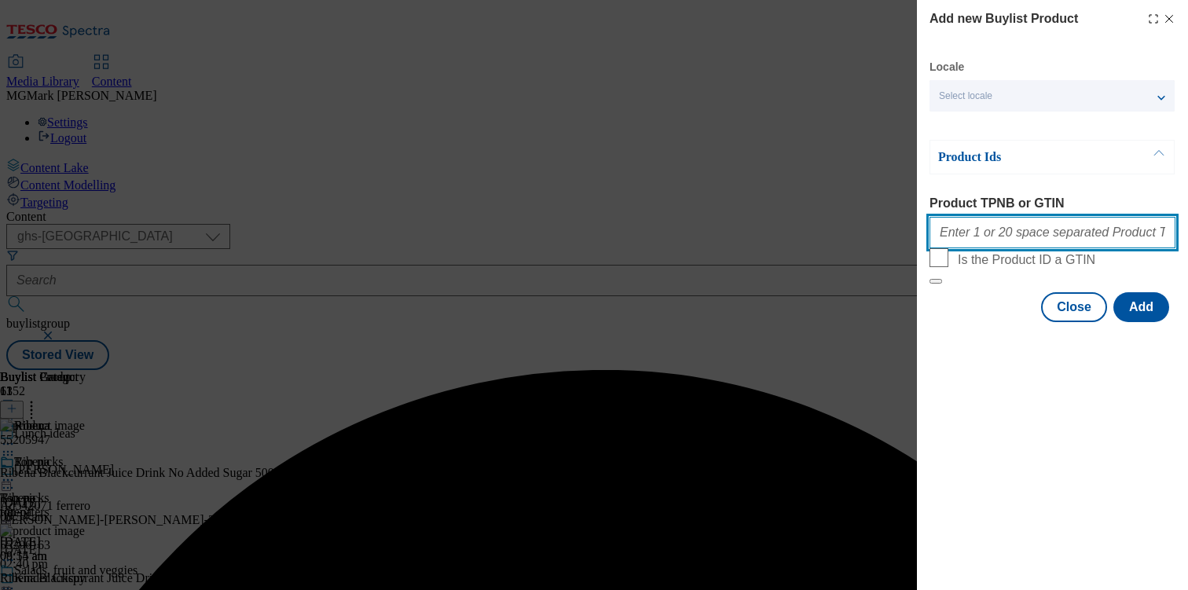
paste input "78664696 78664736 55205947 55206163 78664696 78664736 78938914 78938954 7985532…"
type input "78664696 78664736 55205947 55206163 78664696 78664736 78938914 78938954 7985532…"
click at [1118, 284] on form "Product TPNB or GTIN 78664696 78664736 55205947 55206163 78664696 78664736 7893…" at bounding box center [1053, 240] width 246 height 88
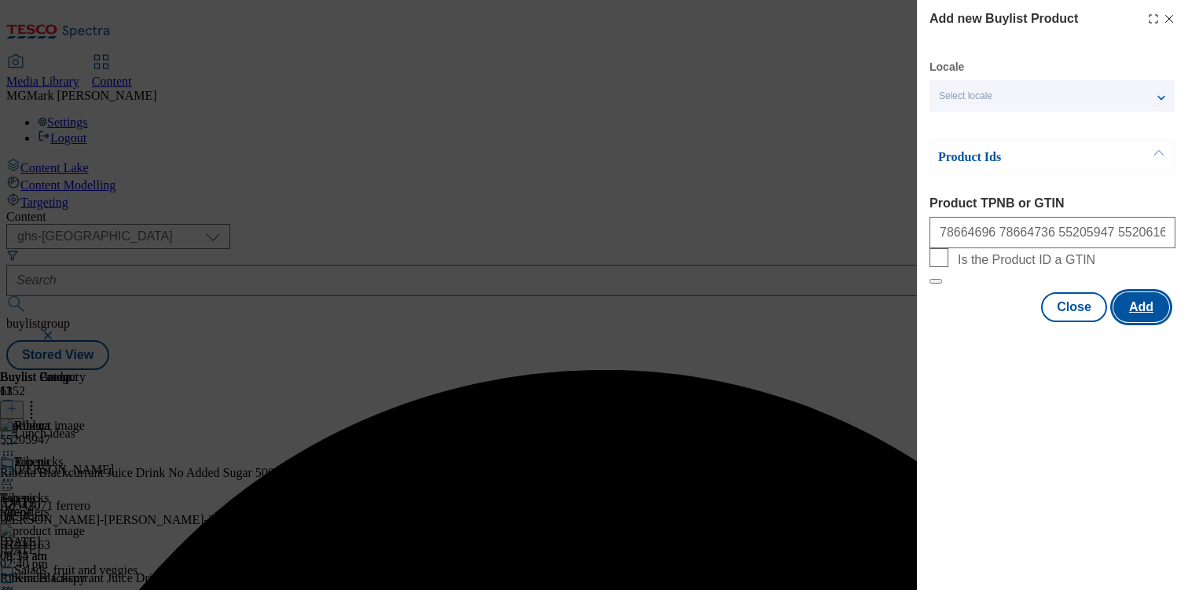
click at [1131, 322] on button "Add" at bounding box center [1141, 307] width 56 height 30
click at [1090, 322] on div "Locale Select locale English Welsh Product Ids Product TPNB or GTIN 78664696 78…" at bounding box center [1053, 191] width 246 height 262
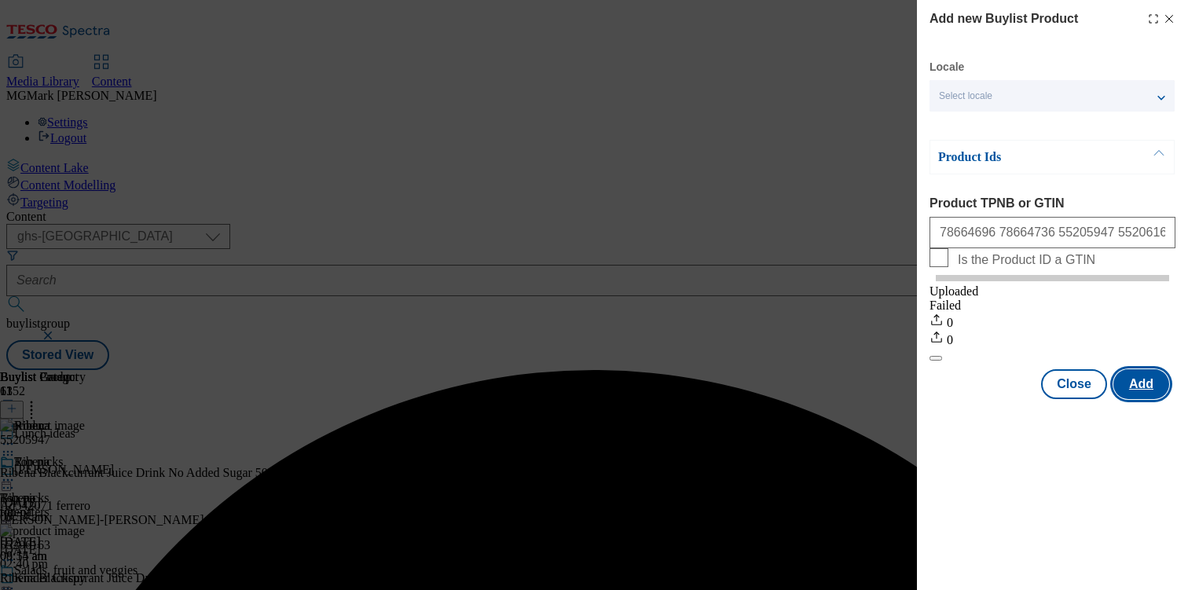
click at [1163, 399] on button "Add" at bounding box center [1141, 384] width 56 height 30
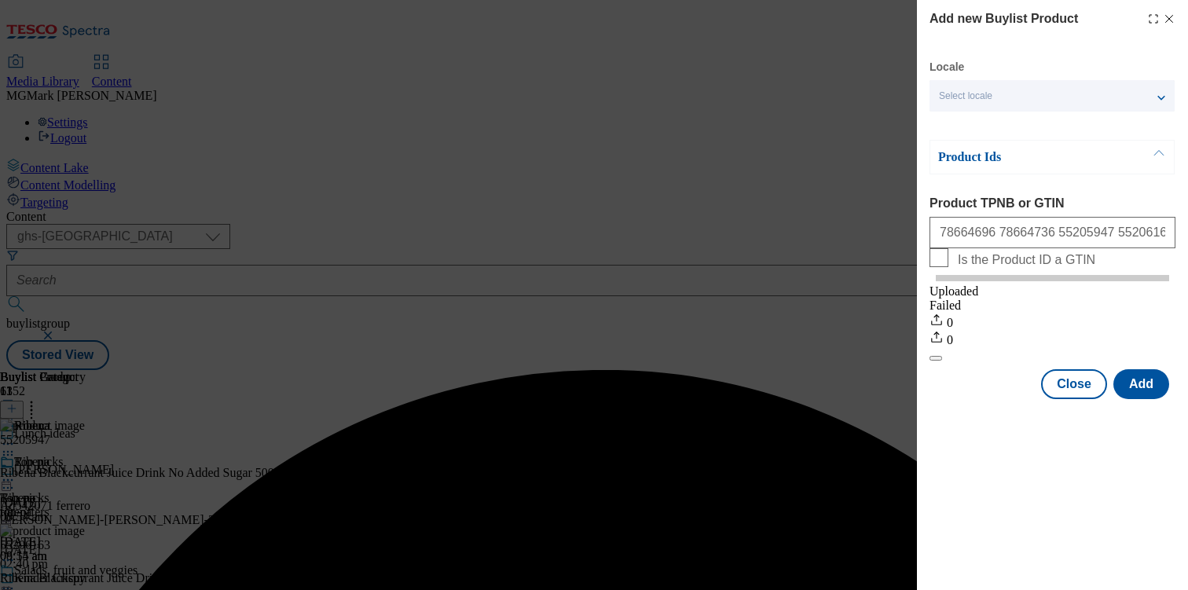
click at [997, 208] on label "Product TPNB or GTIN" at bounding box center [1053, 203] width 246 height 14
click at [997, 217] on input "78664696 78664736 55205947 55206163 78664696 78664736 78938914 78938954 7985532…" at bounding box center [1053, 232] width 246 height 31
click at [998, 225] on input "78664696 78664736 55205947 55206163 78664696 78664736 78938914 78938954 7985532…" at bounding box center [1053, 232] width 246 height 31
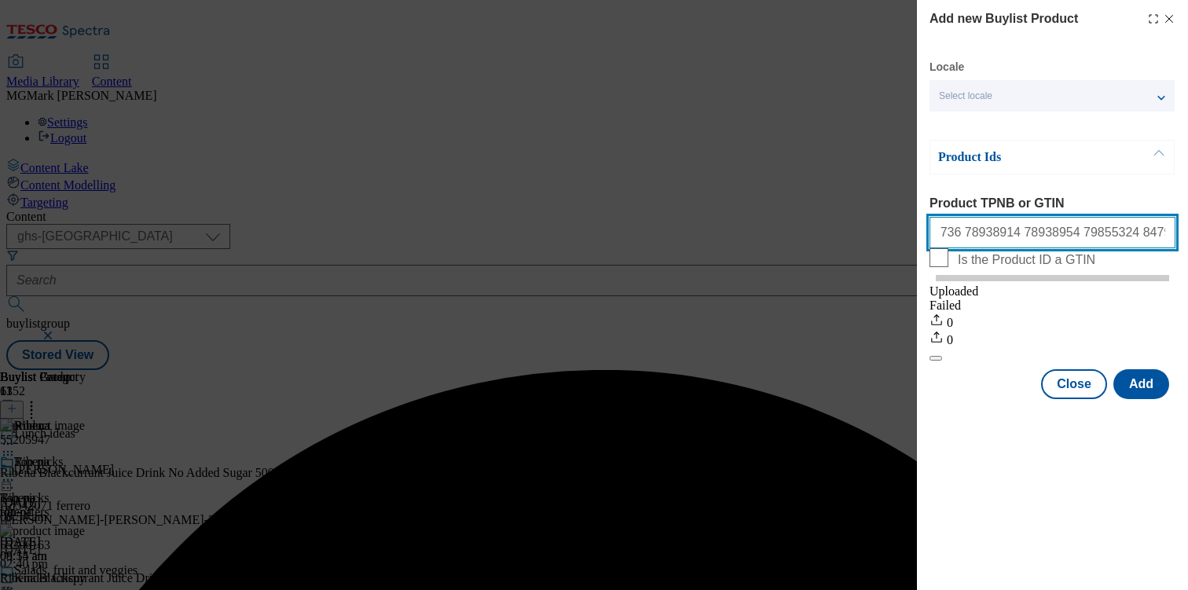
click at [998, 225] on input "78664696 78664736 55205947 55206163 78664696 78664736 78938914 78938954 7985532…" at bounding box center [1053, 232] width 246 height 31
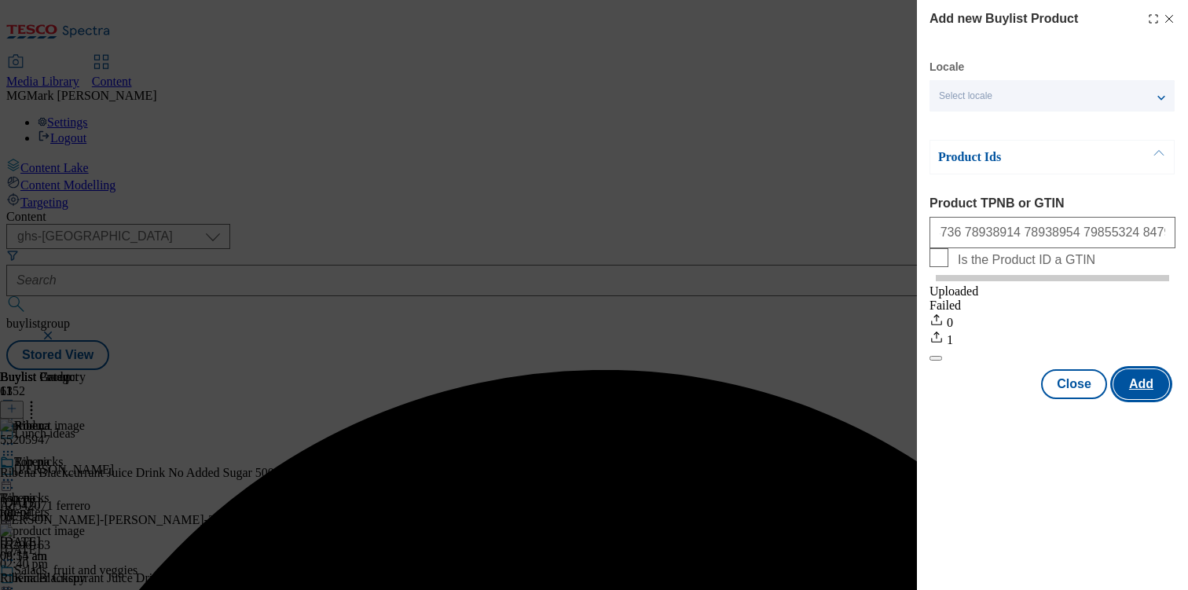
scroll to position [0, 0]
click at [1144, 399] on button "Add" at bounding box center [1141, 384] width 56 height 30
click at [1171, 370] on div "Error in locking the contents, error: Content is currently locked and any chang…" at bounding box center [593, 370] width 1175 height 0
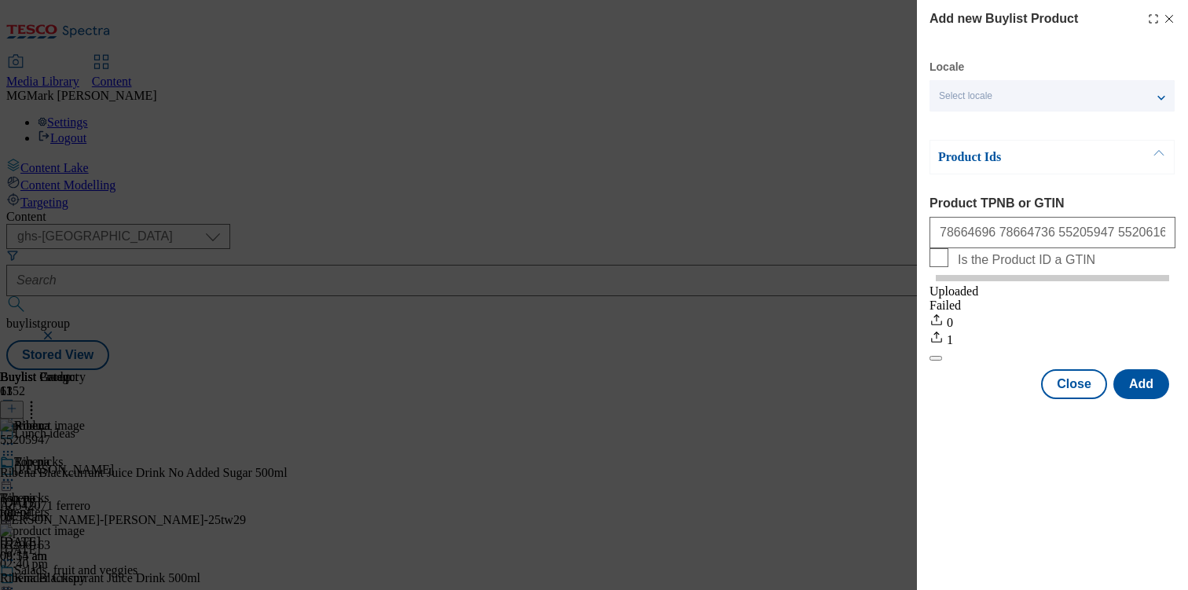
click at [1169, 18] on line "Modal" at bounding box center [1169, 19] width 7 height 7
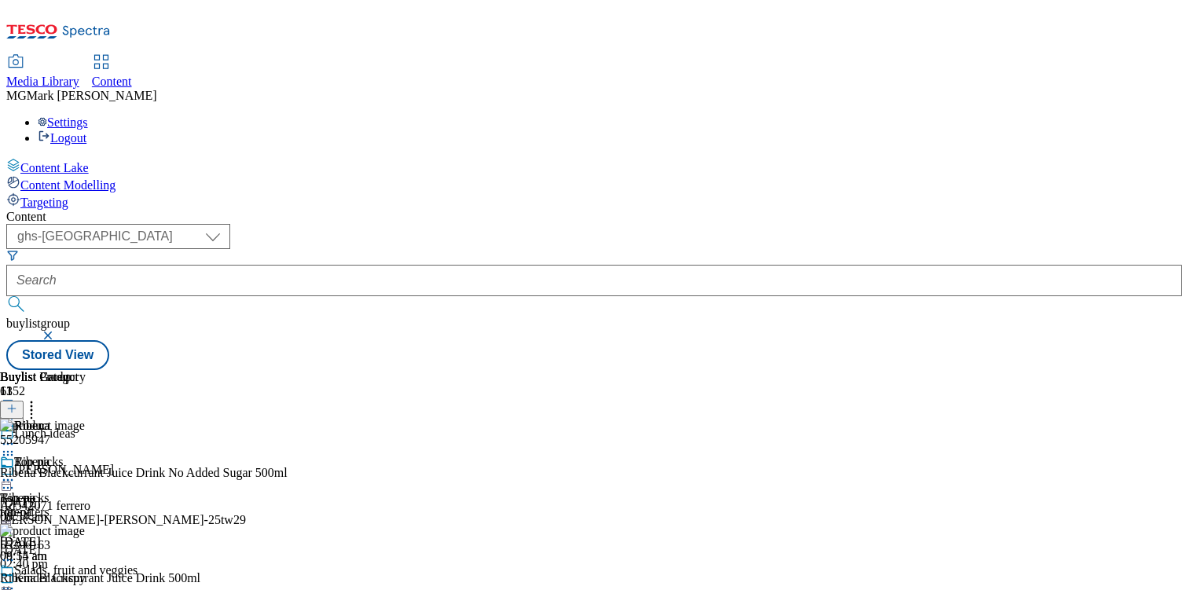
click at [17, 403] on icon at bounding box center [11, 408] width 11 height 11
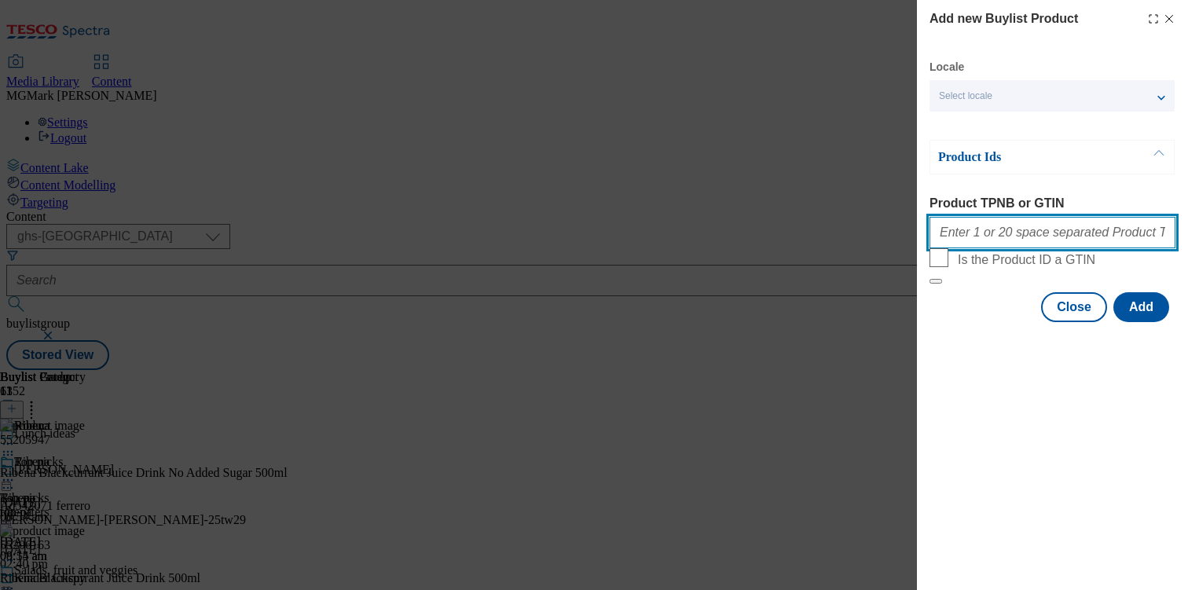
click at [1014, 247] on input "Product TPNB or GTIN" at bounding box center [1053, 232] width 246 height 31
paste input "78664696 78664736 55205947 55206163 78664696 78664736 78938914 78938954 7985532…"
type input "78664696 78664736 55205947 55206163 78664696 78664736 78938914 78938954 7985532…"
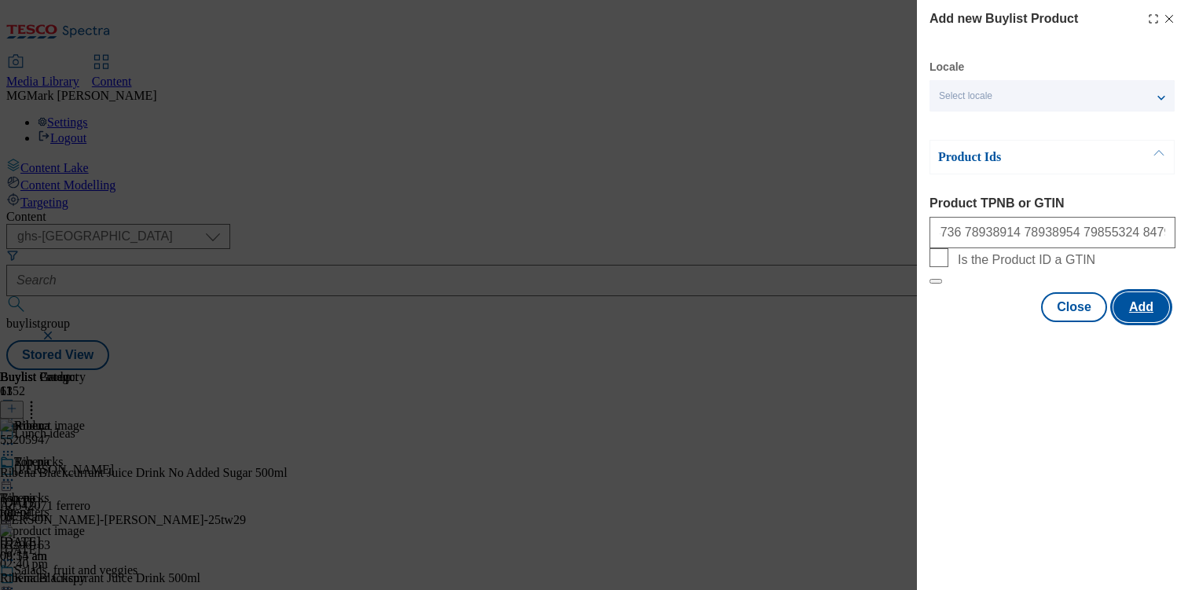
scroll to position [0, 0]
click at [1140, 322] on button "Add" at bounding box center [1141, 307] width 56 height 30
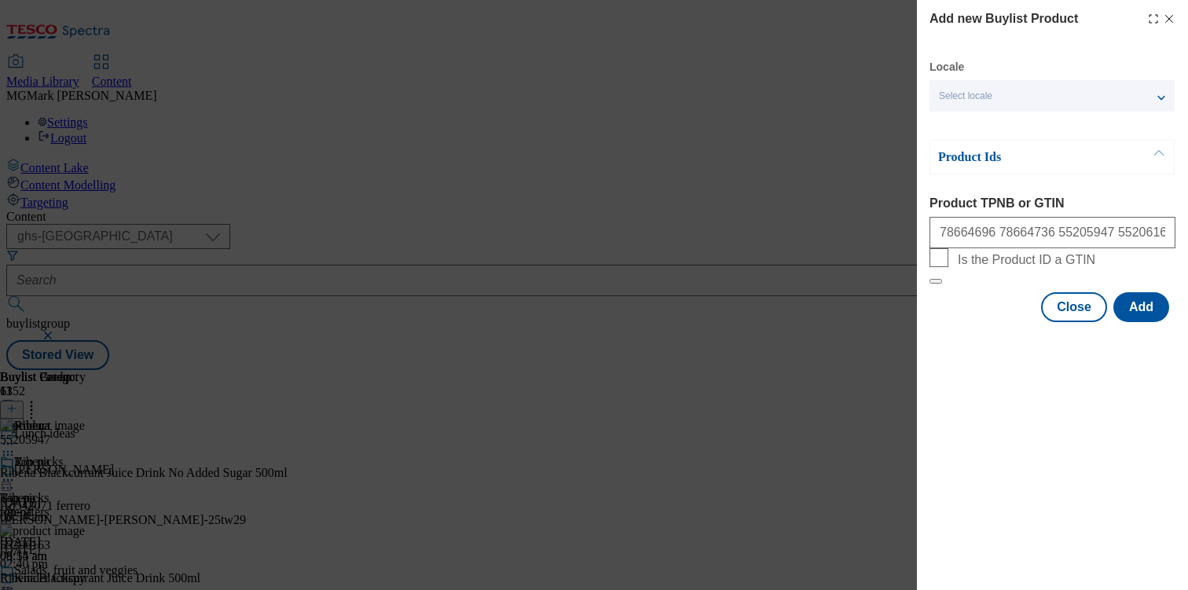
click at [1173, 20] on icon "Modal" at bounding box center [1169, 19] width 13 height 13
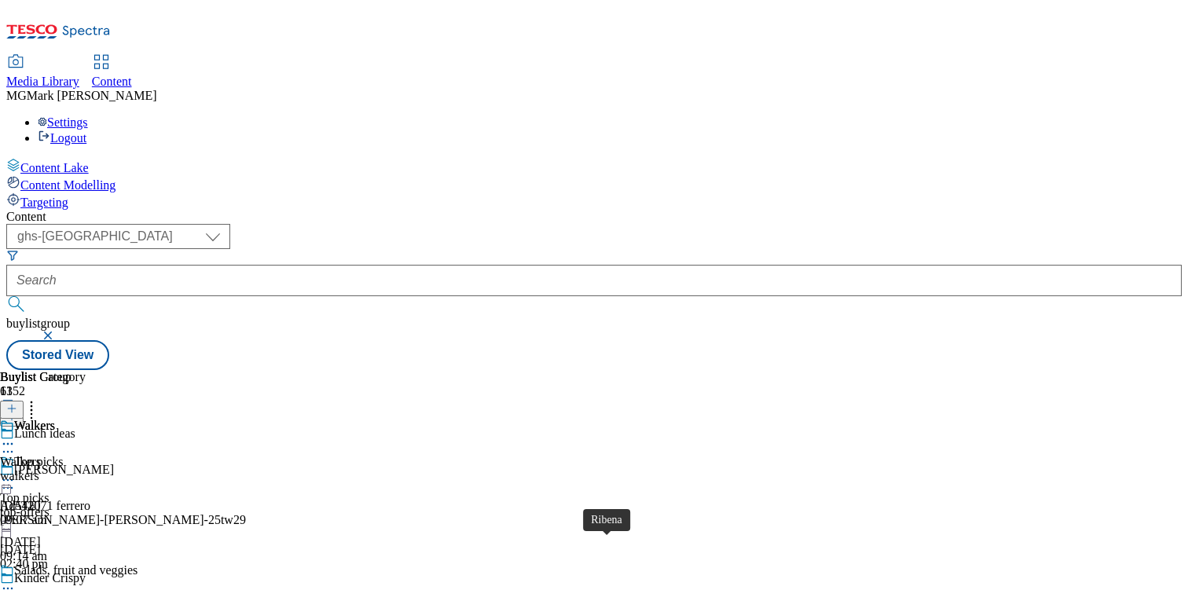
click at [86, 469] on div "ribena" at bounding box center [43, 476] width 86 height 14
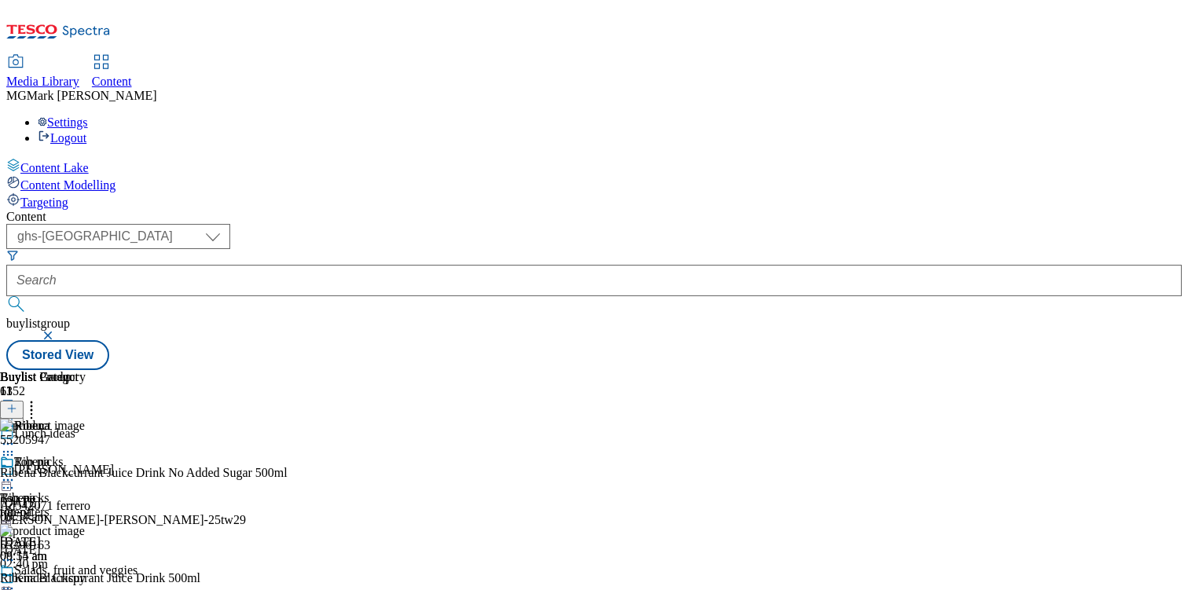
scroll to position [0, 207]
click at [24, 401] on button at bounding box center [12, 410] width 24 height 18
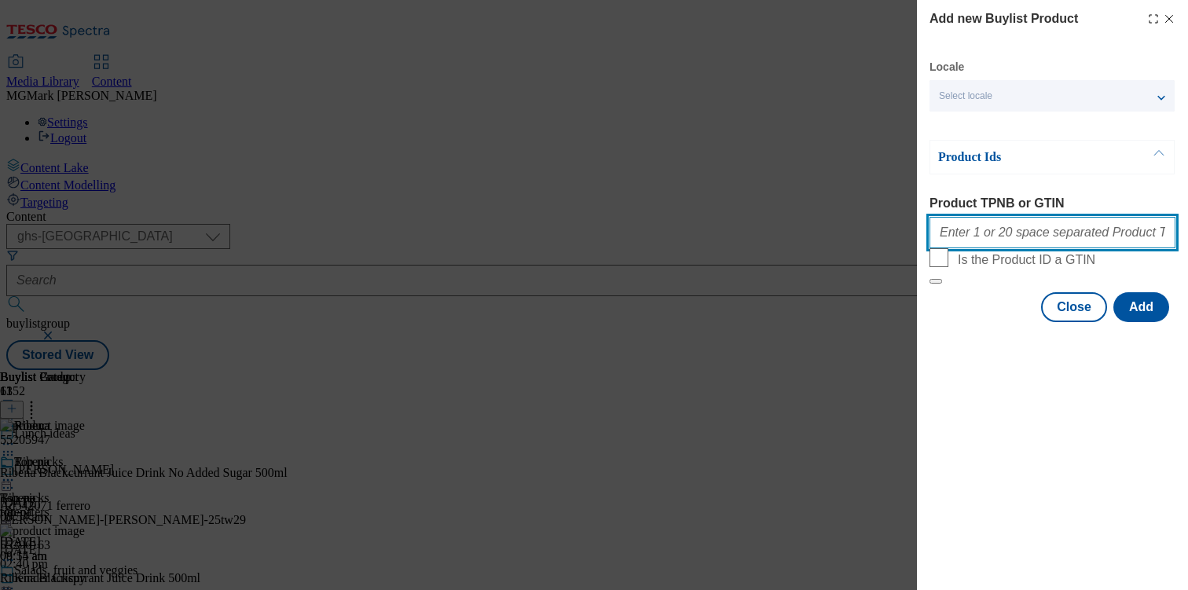
click at [1067, 245] on input "Product TPNB or GTIN" at bounding box center [1053, 232] width 246 height 31
paste input "78664696 78664736 55205947 55206163 78664696 78664736 78938914 78938954 7985532…"
type input "78664696 78664736 55205947 55206163 78664696 78664736 78938914 78938954 7985532…"
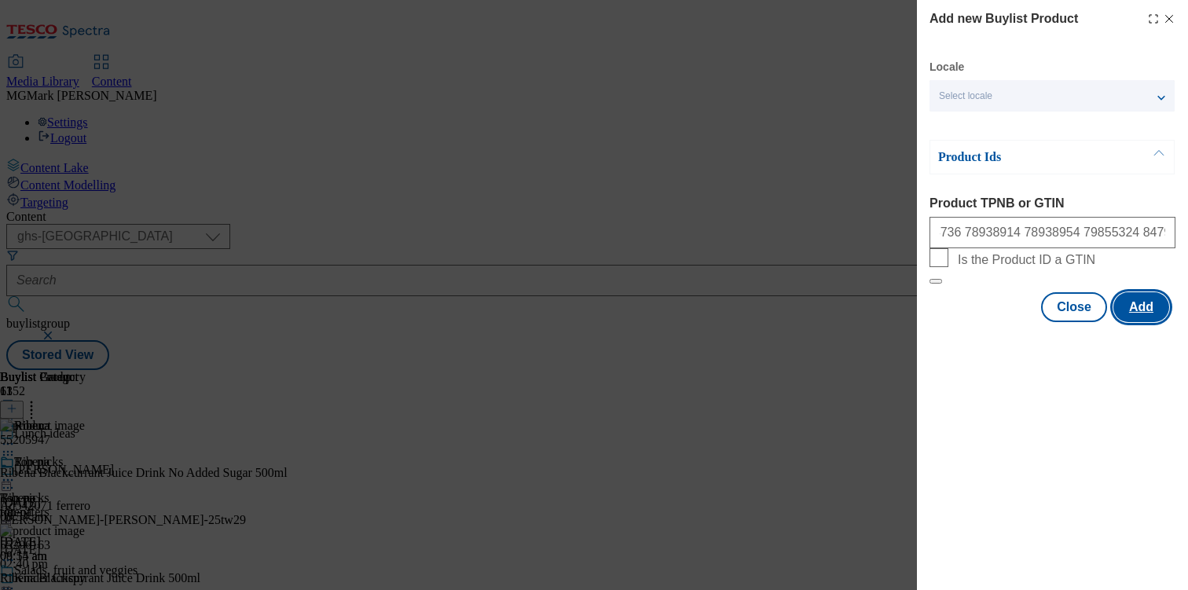
scroll to position [0, 0]
click at [1128, 322] on button "Add" at bounding box center [1141, 307] width 56 height 30
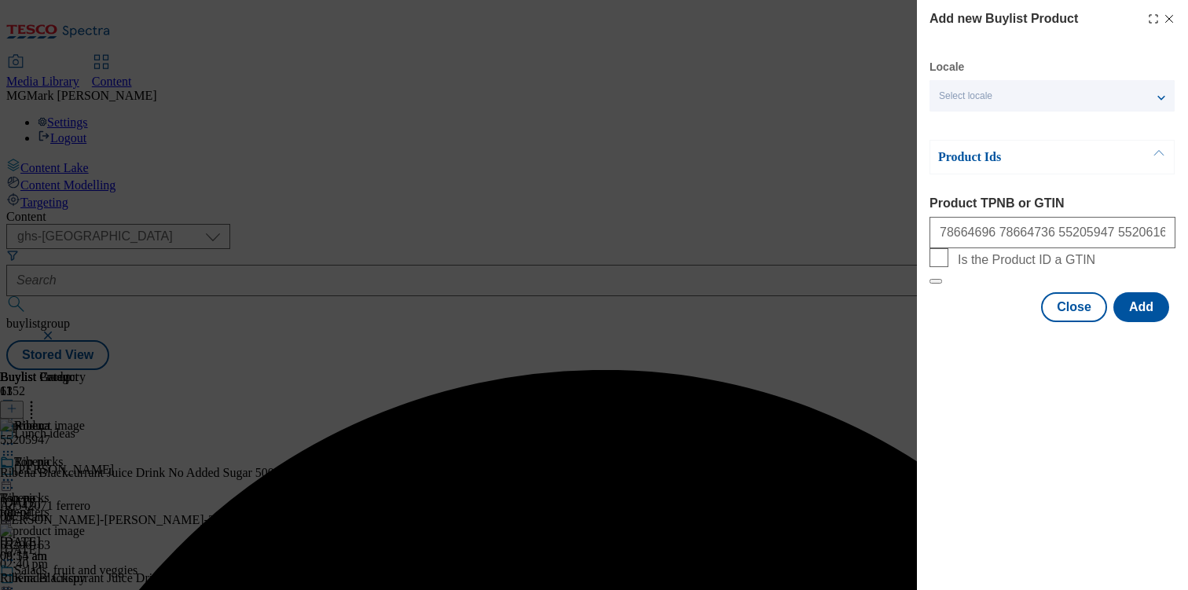
click at [756, 467] on div "Add new Buylist Product Locale Select locale English Welsh Product Ids Product …" at bounding box center [594, 295] width 1188 height 590
click at [1074, 322] on button "Close" at bounding box center [1074, 307] width 66 height 30
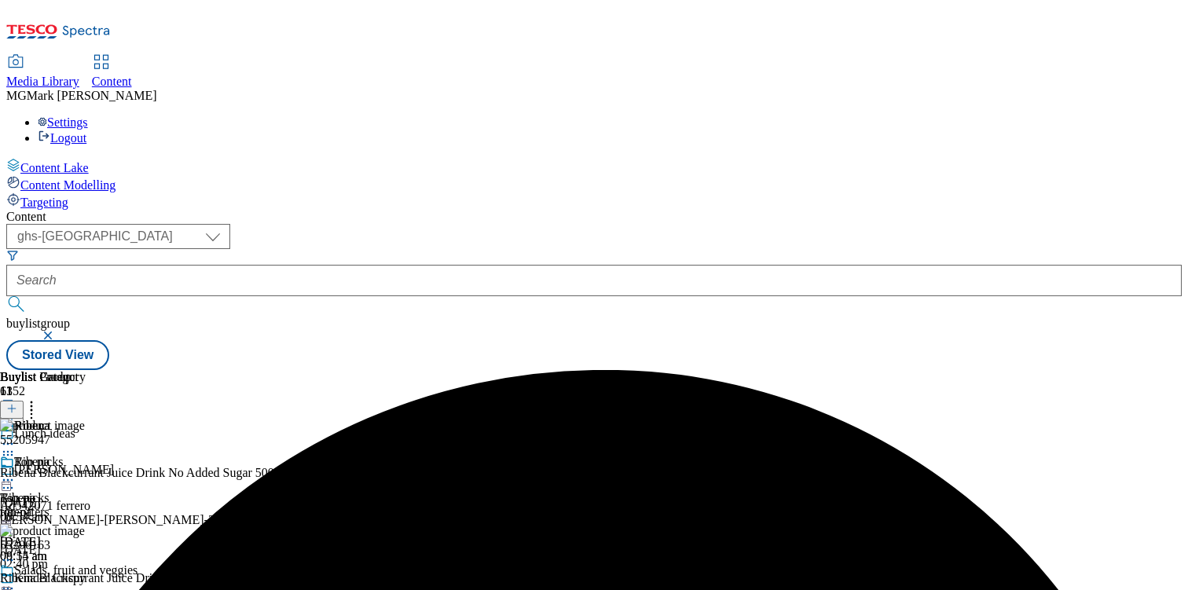
click at [266, 513] on div "[PERSON_NAME]-[PERSON_NAME]-25tw29" at bounding box center [133, 520] width 266 height 14
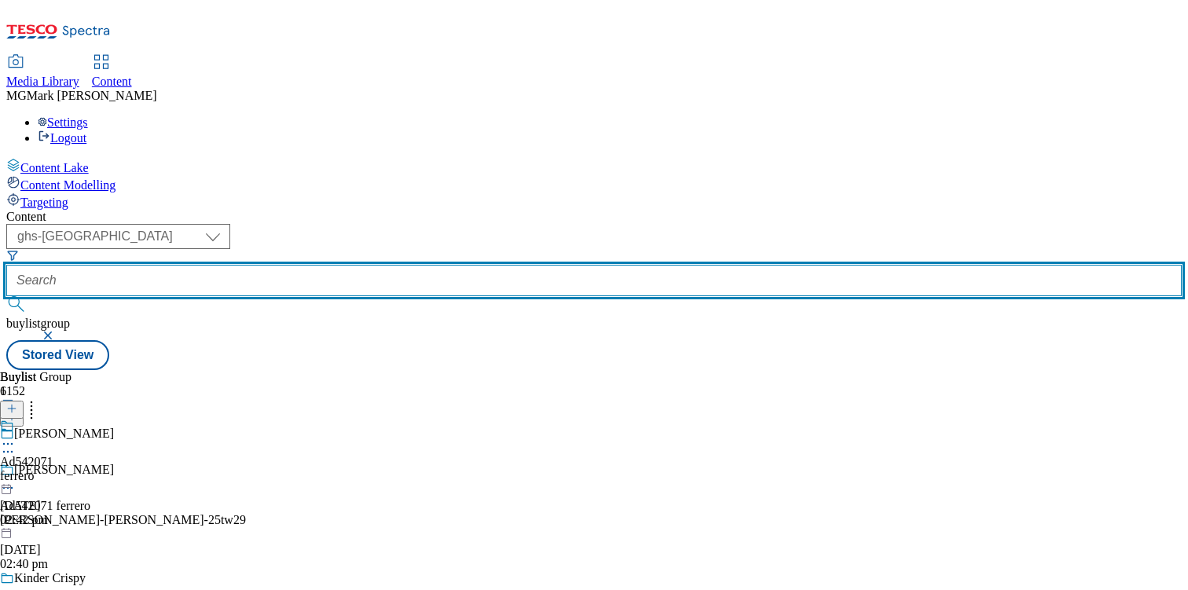
click at [425, 265] on input "text" at bounding box center [593, 280] width 1175 height 31
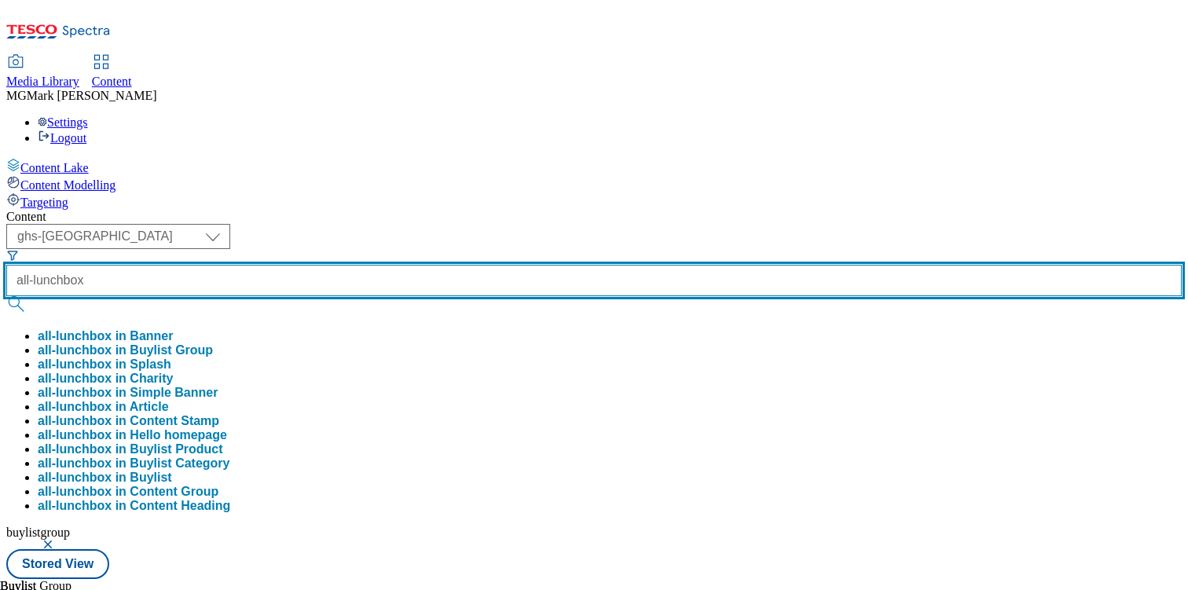
type input "all-lunchbox"
click at [6, 296] on button "submit" at bounding box center [17, 304] width 22 height 16
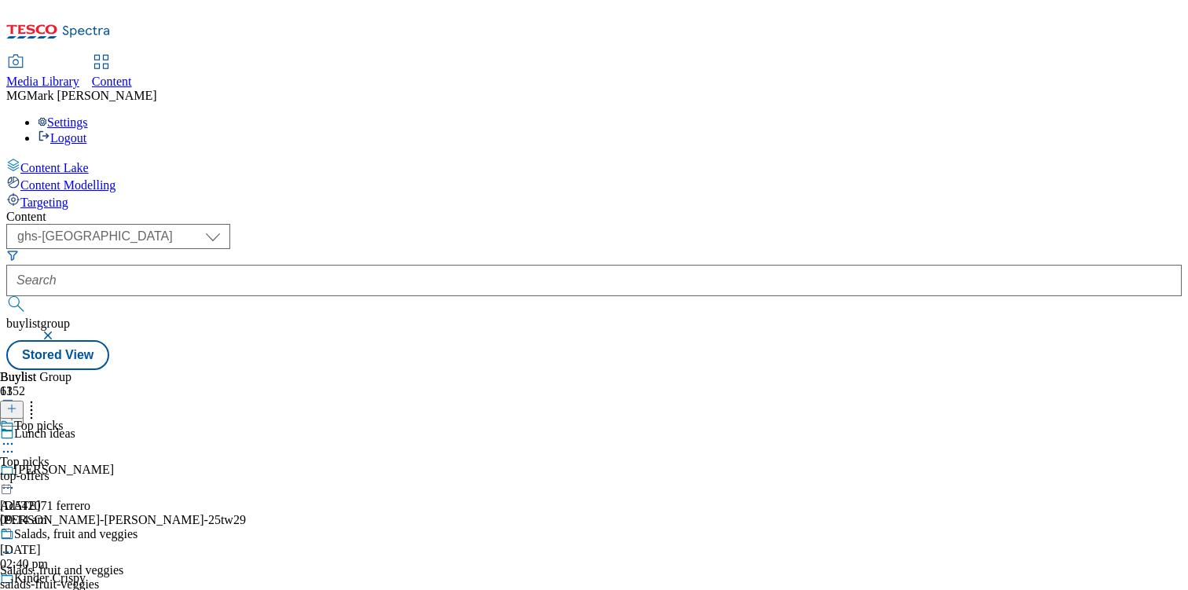
scroll to position [145, 0]
click at [86, 469] on div "ribena" at bounding box center [43, 476] width 86 height 14
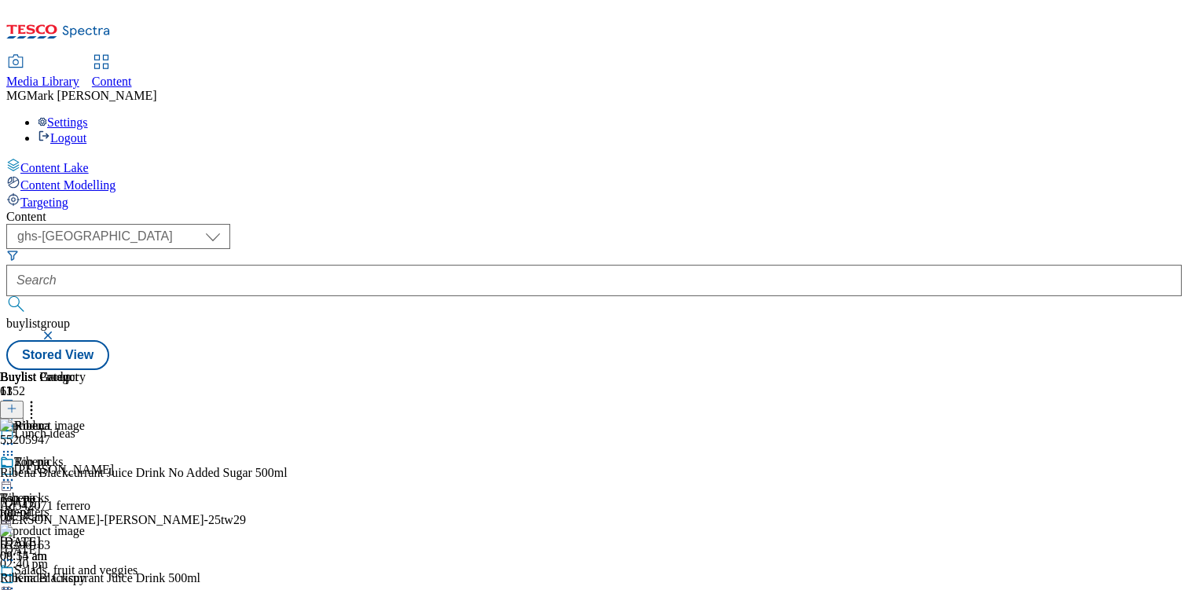
click at [12, 405] on line at bounding box center [12, 409] width 0 height 8
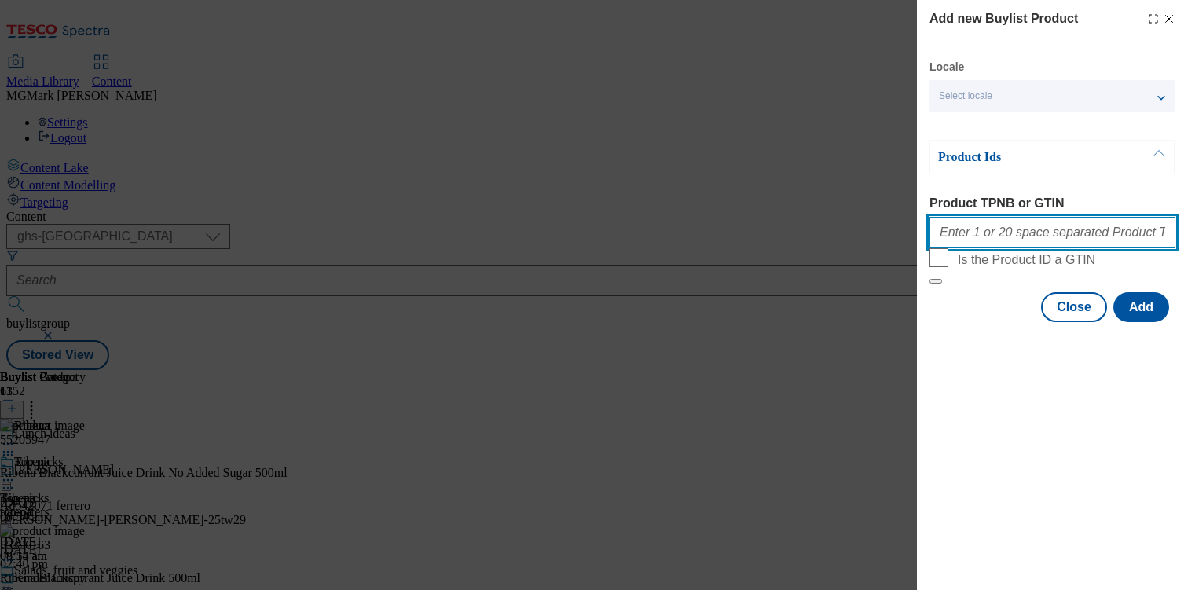
click at [969, 237] on input "Product TPNB or GTIN" at bounding box center [1053, 232] width 246 height 31
paste input "78664696 78664736 55205947 55206163 78664696 78664736 78938914 78938954 7985532…"
type input "78664696 78664736 55205947 55206163 78664696 78664736 78938914 78938954 7985532…"
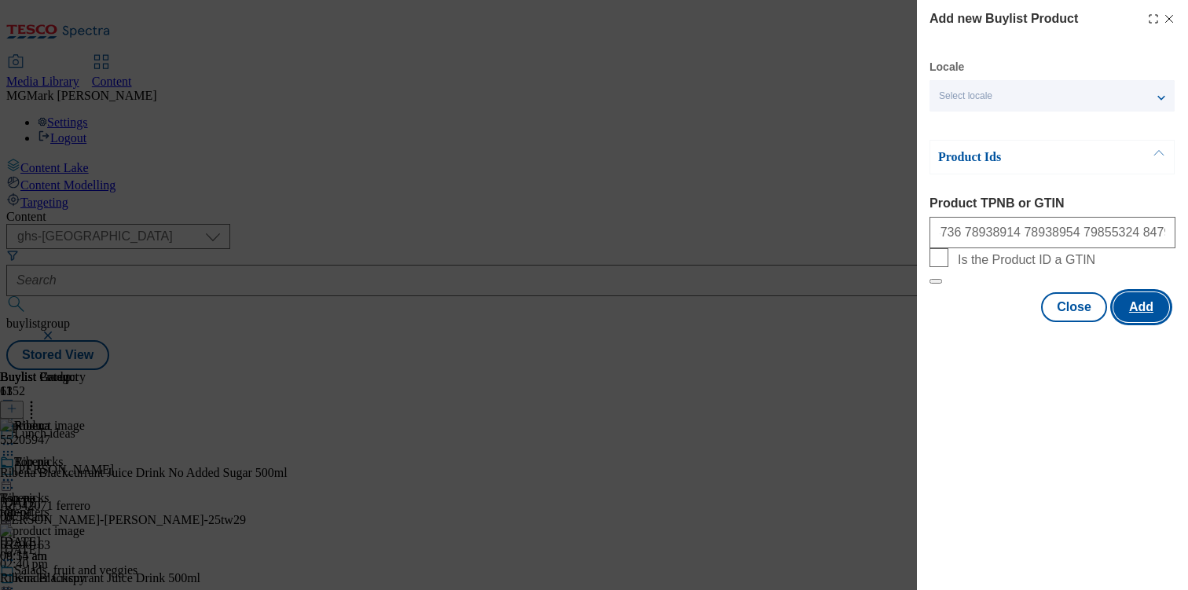
scroll to position [0, 0]
click at [1141, 322] on button "Add" at bounding box center [1141, 307] width 56 height 30
